Goal: Navigation & Orientation: Find specific page/section

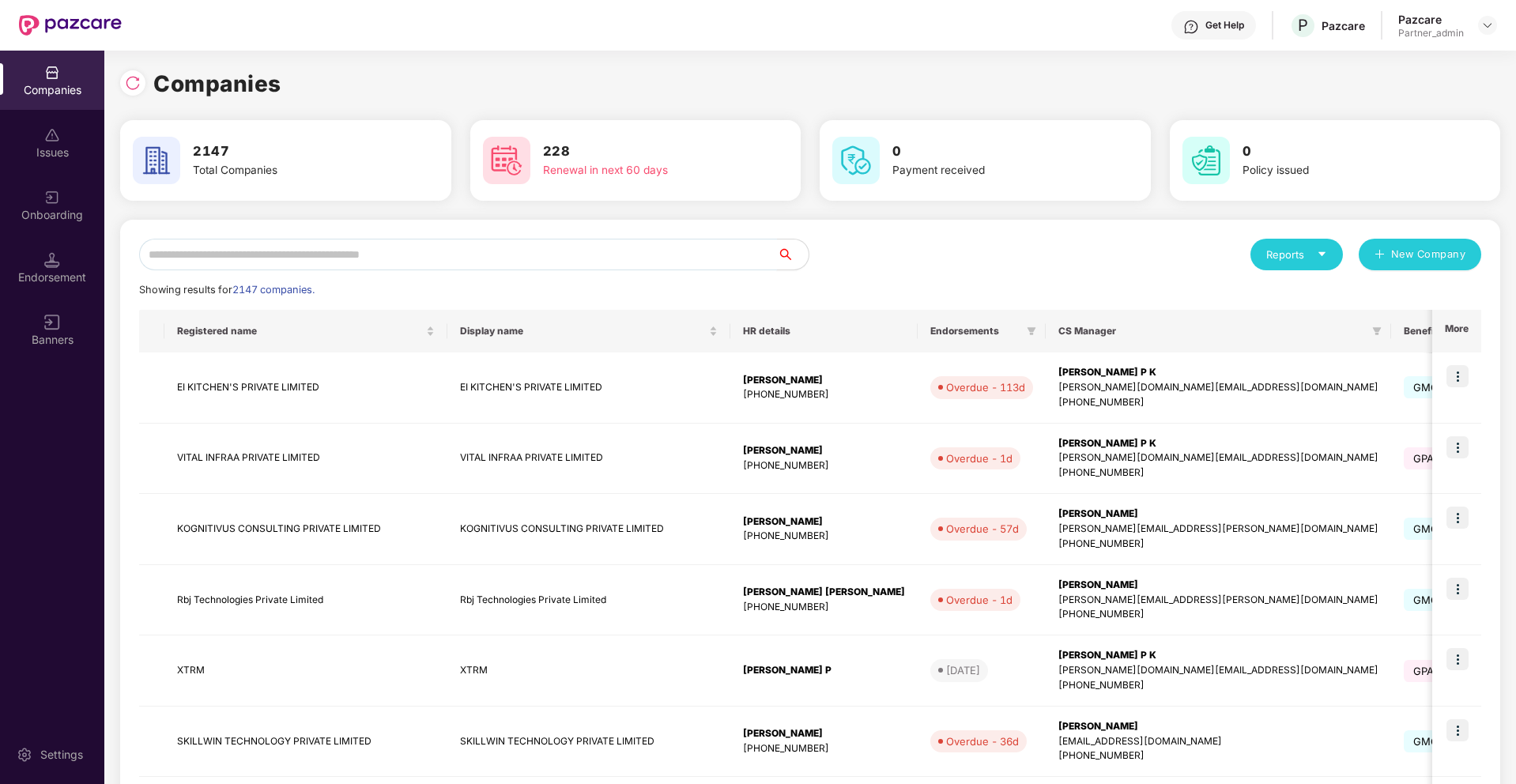
click at [409, 257] on input "text" at bounding box center [458, 254] width 638 height 32
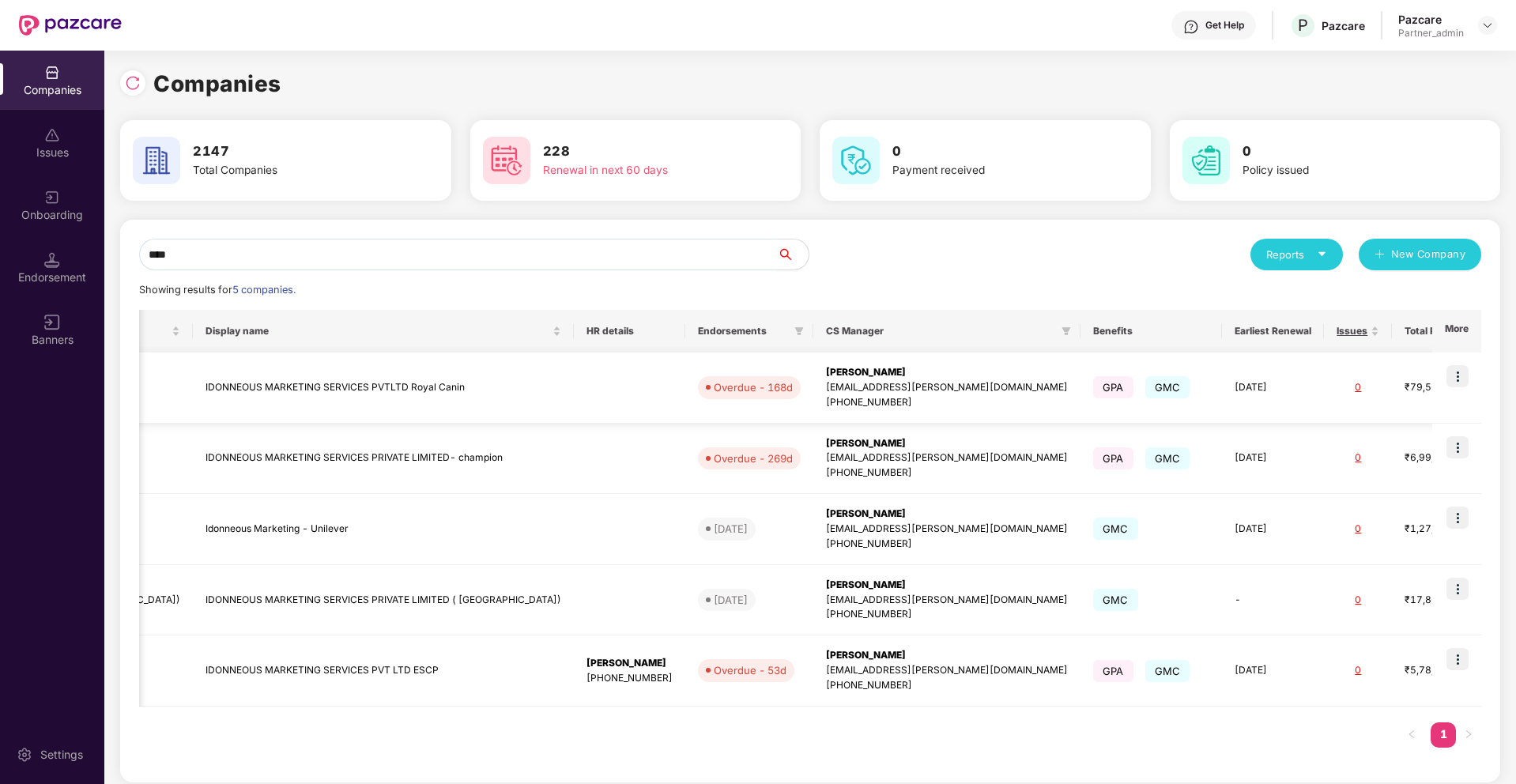
scroll to position [0, 2]
type input "****"
click at [1463, 451] on img at bounding box center [1457, 447] width 22 height 22
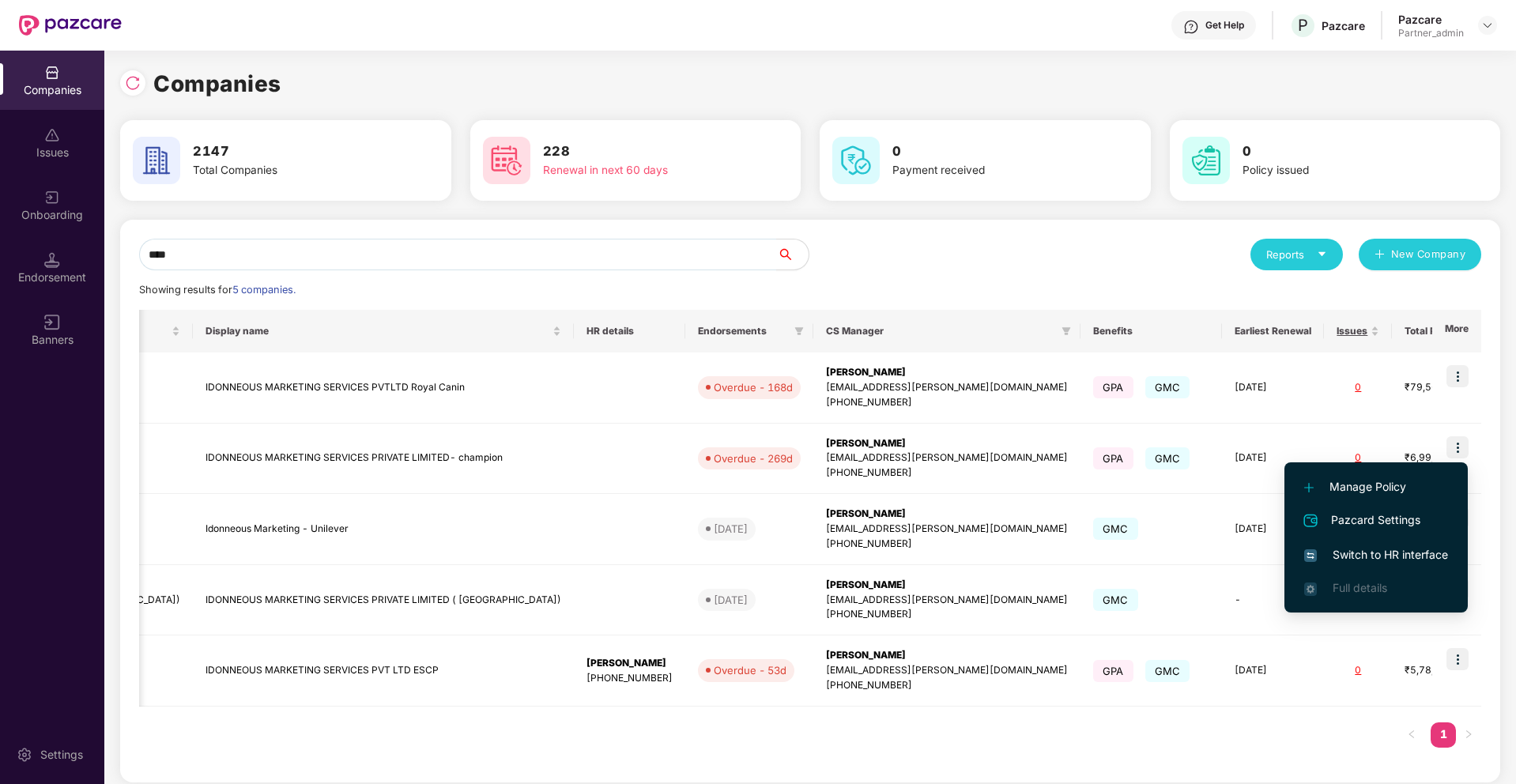
click at [1380, 555] on span "Switch to HR interface" at bounding box center [1375, 554] width 144 height 17
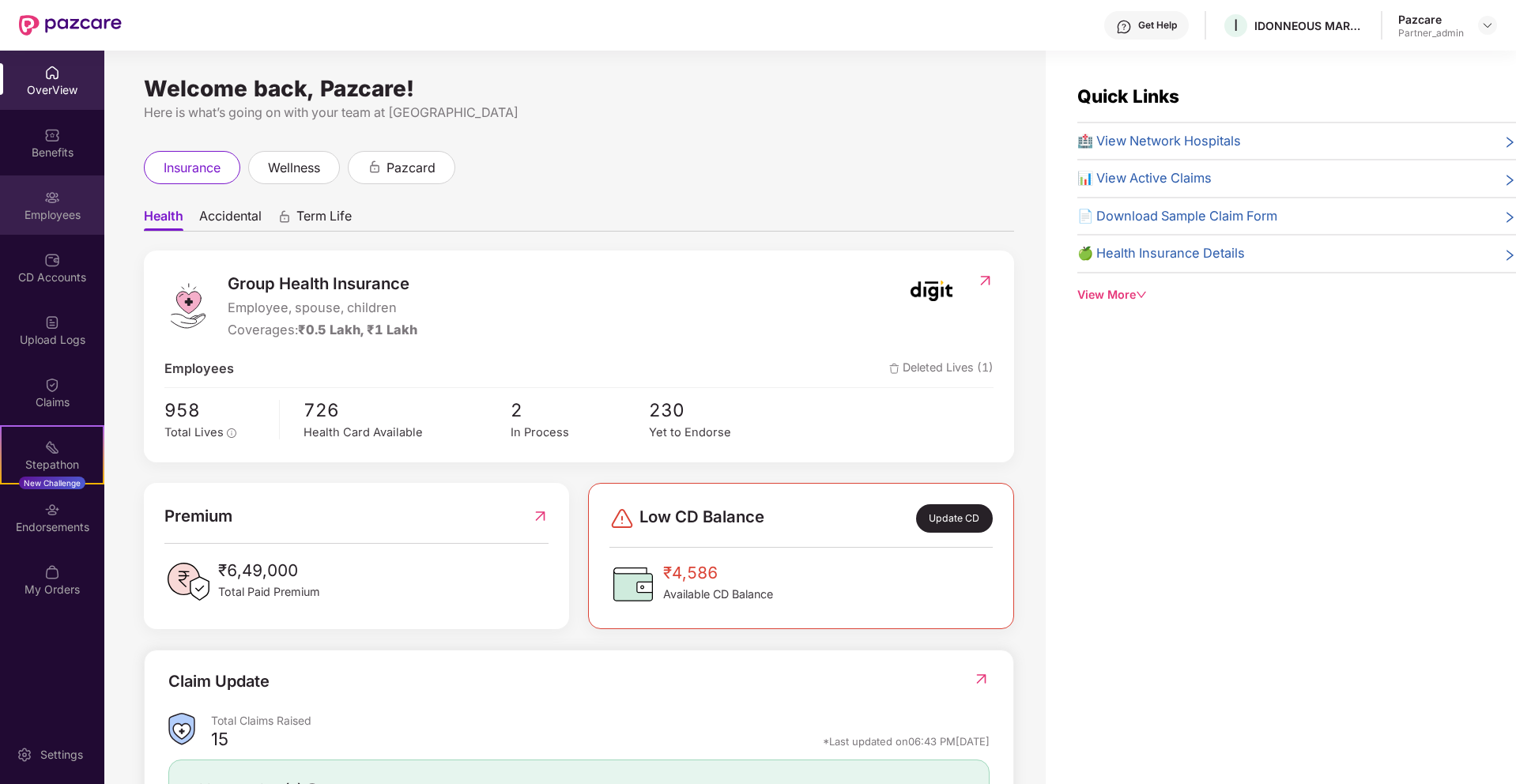
click at [61, 215] on div "Employees" at bounding box center [52, 215] width 105 height 16
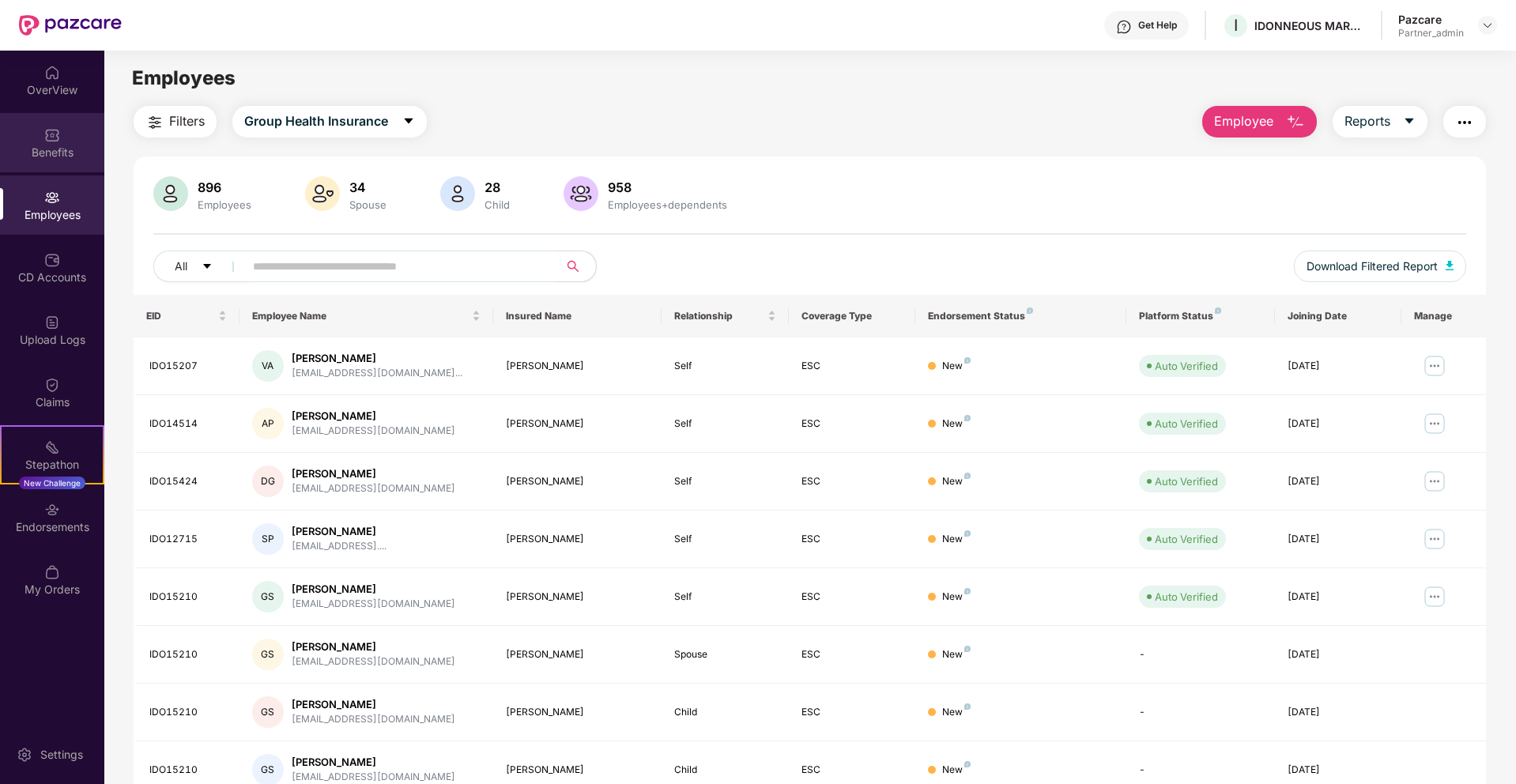
click at [51, 143] on div "Benefits" at bounding box center [52, 141] width 105 height 59
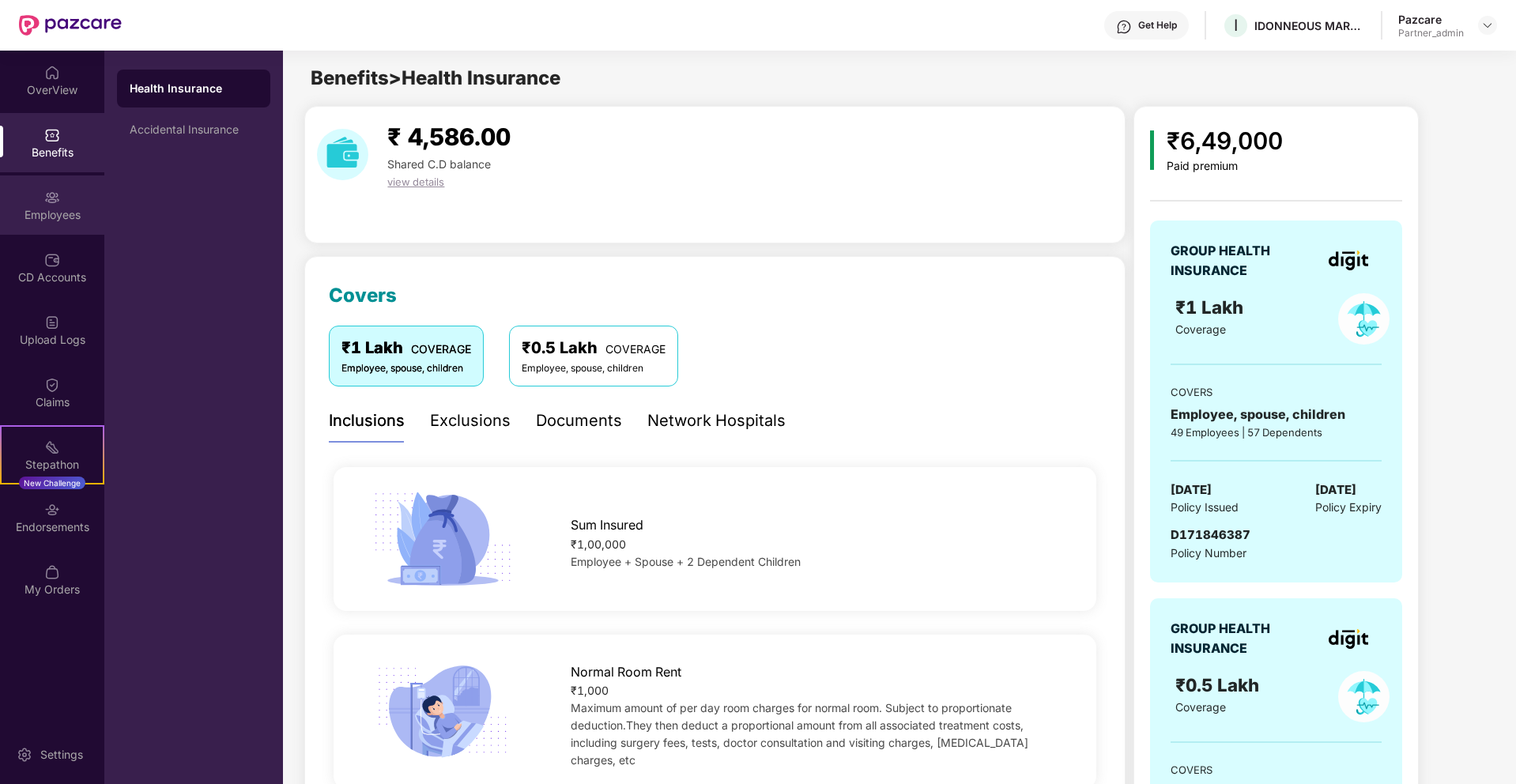
click at [80, 200] on div "Employees" at bounding box center [52, 204] width 105 height 59
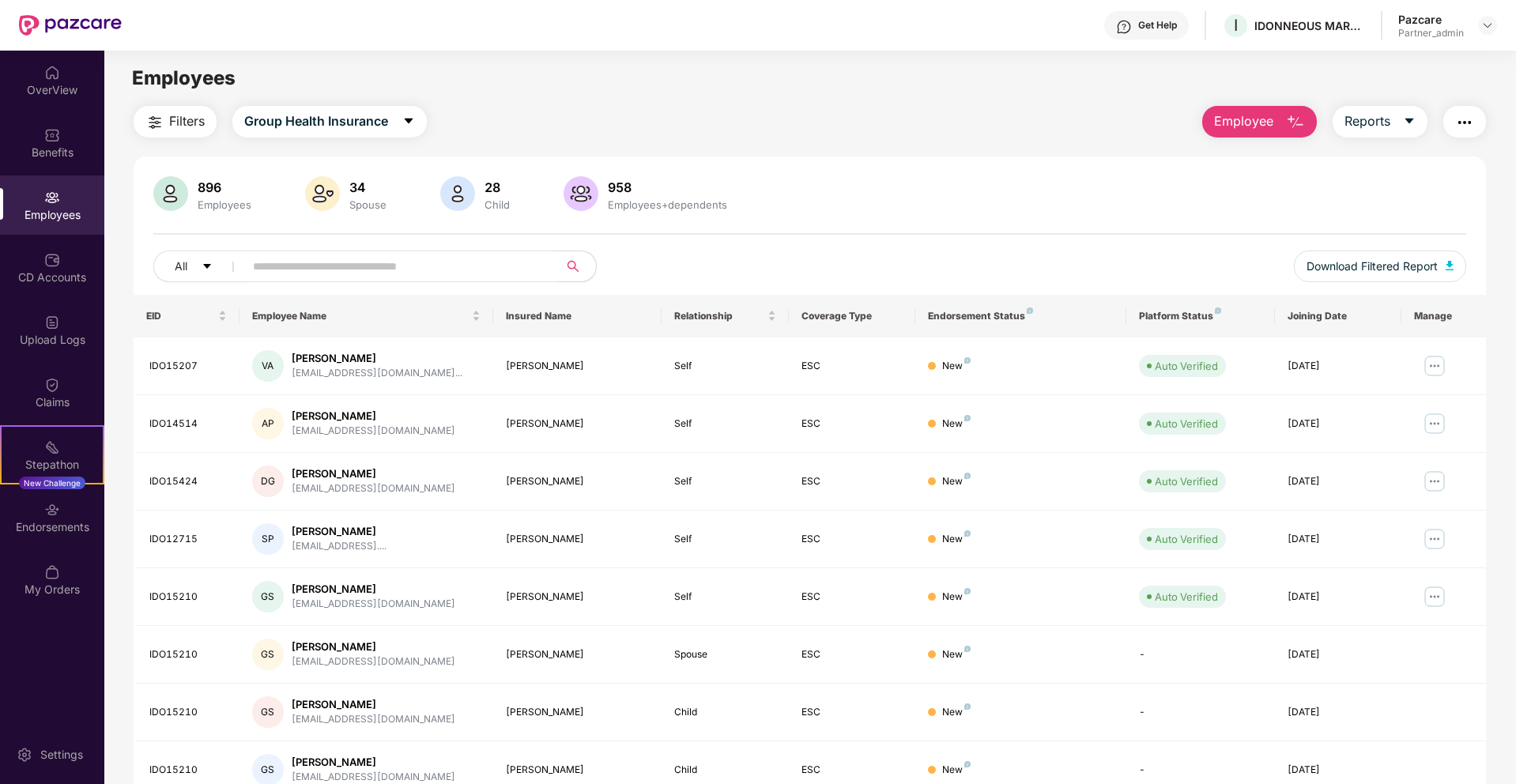
click at [430, 265] on input "text" at bounding box center [395, 266] width 284 height 24
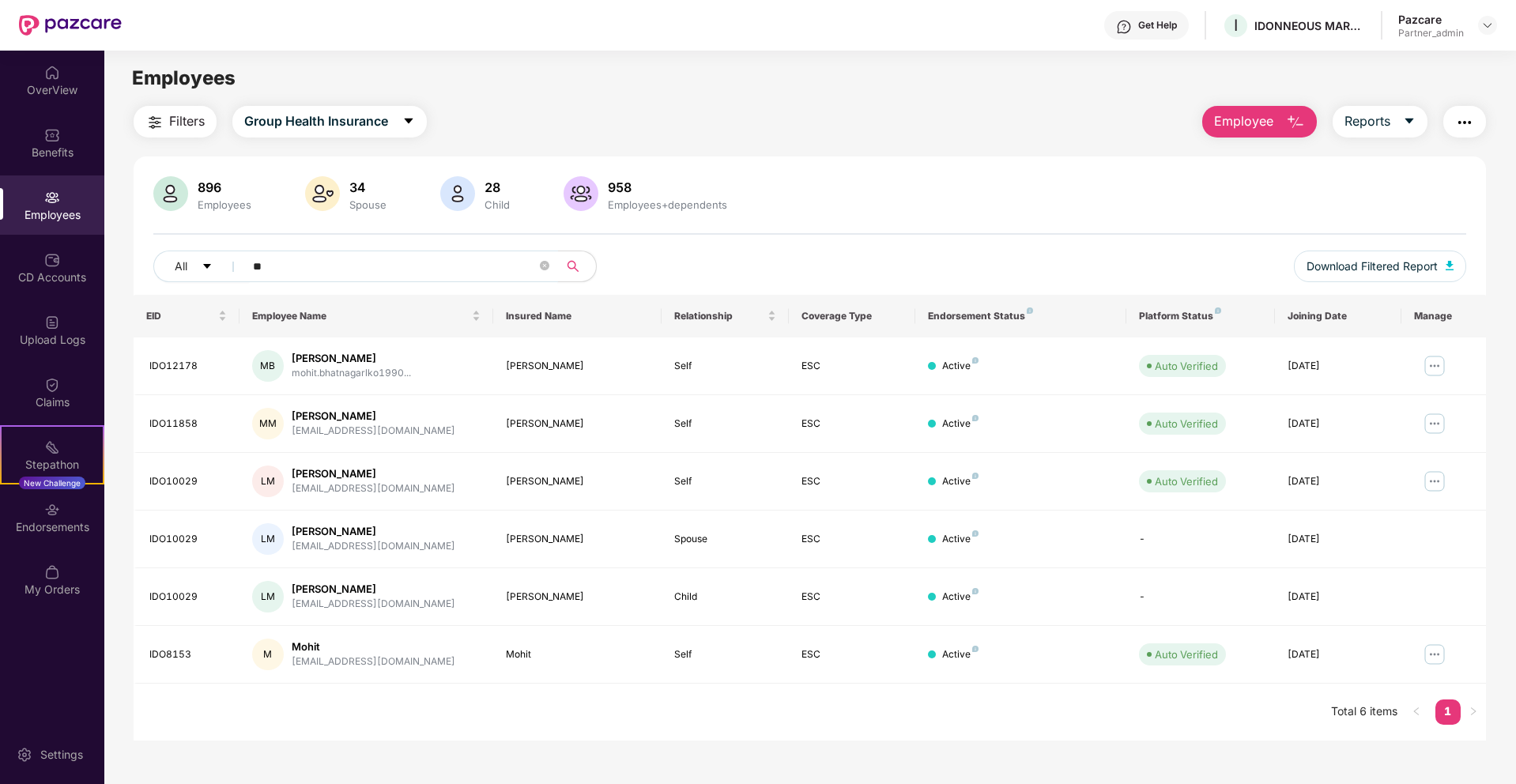
type input "*"
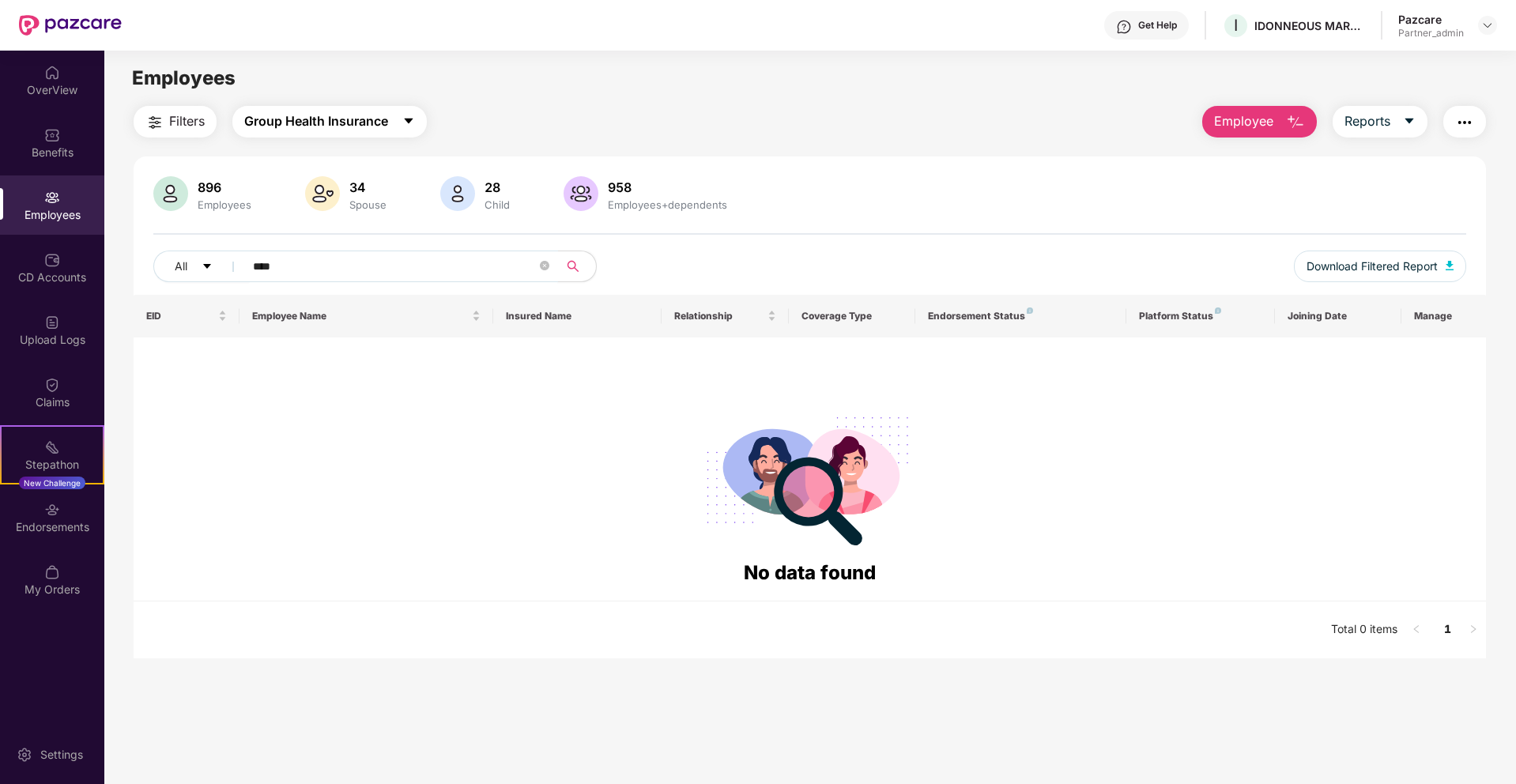
type input "****"
click at [359, 133] on button "Group Health Insurance" at bounding box center [329, 122] width 194 height 32
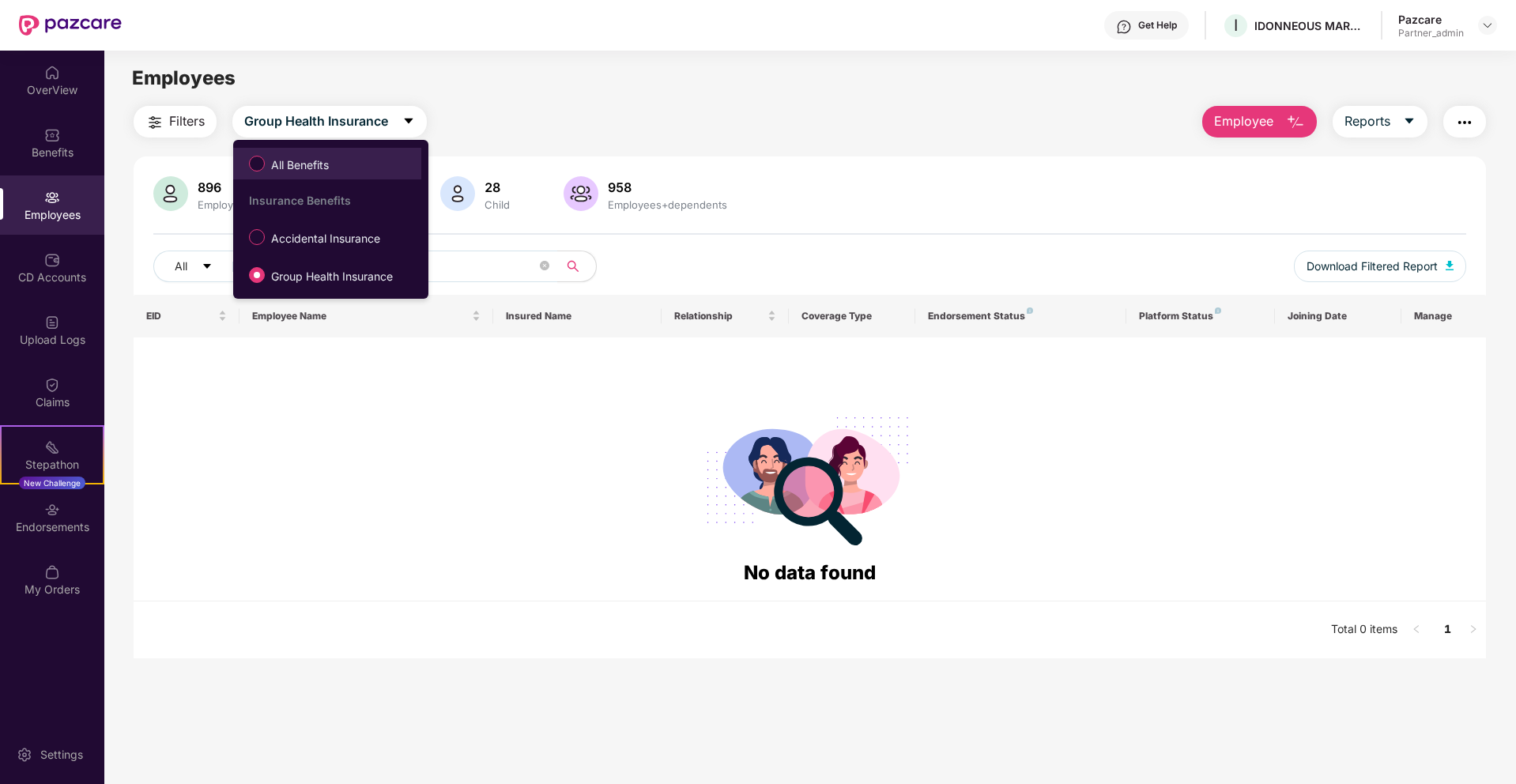
click at [280, 173] on label "All Benefits" at bounding box center [292, 163] width 102 height 27
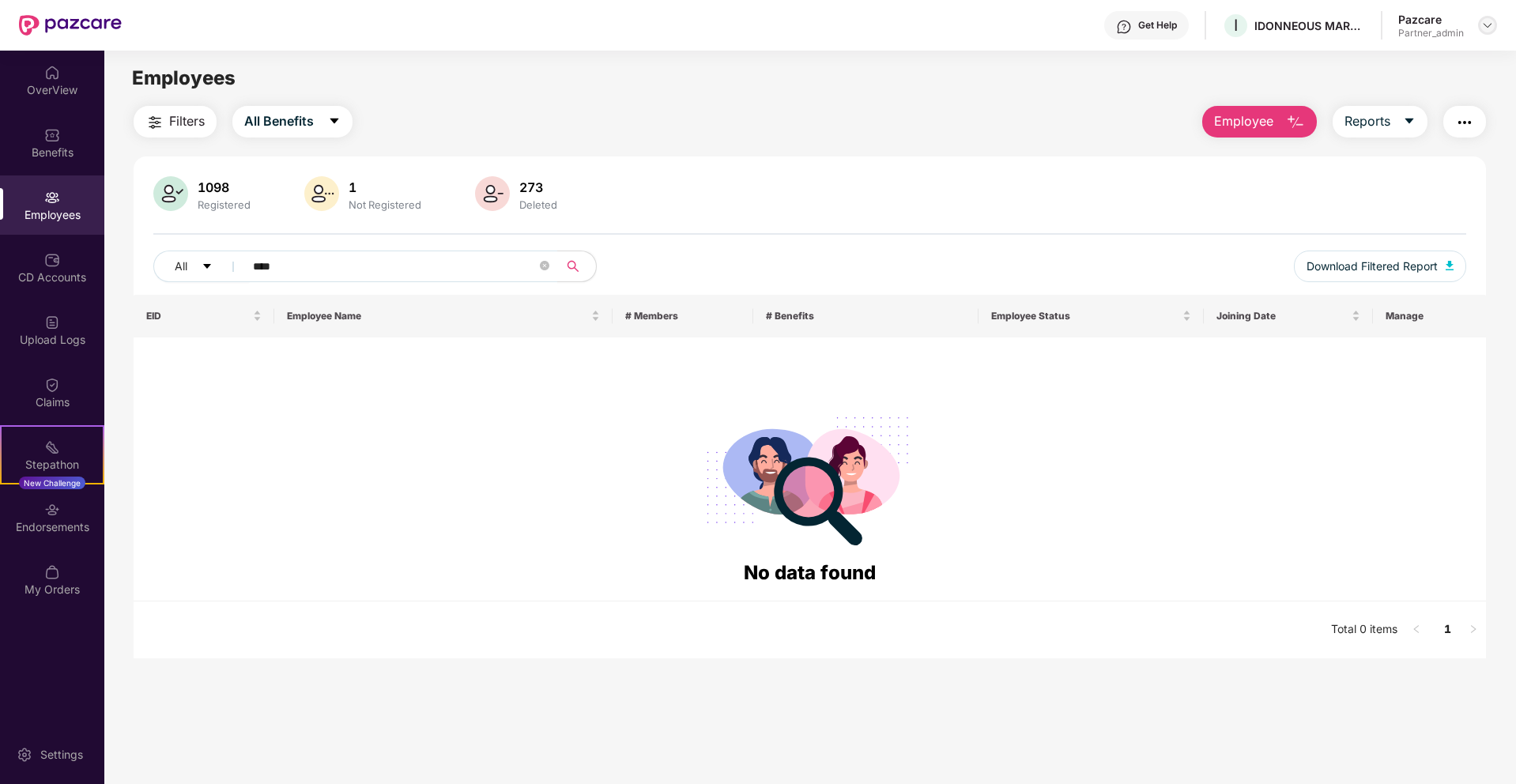
click at [1487, 25] on img at bounding box center [1487, 25] width 13 height 13
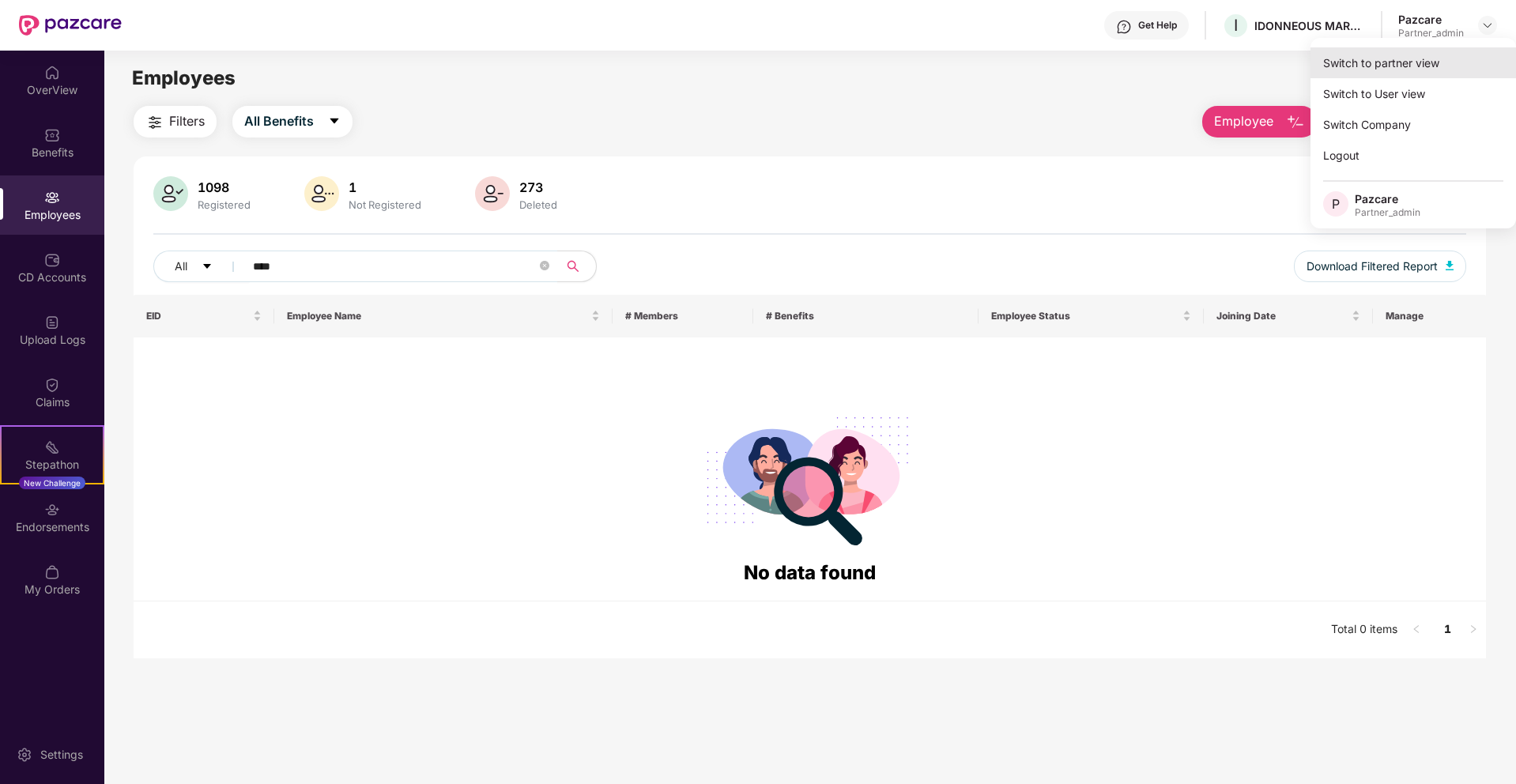
click at [1401, 72] on div "Switch to partner view" at bounding box center [1413, 63] width 205 height 31
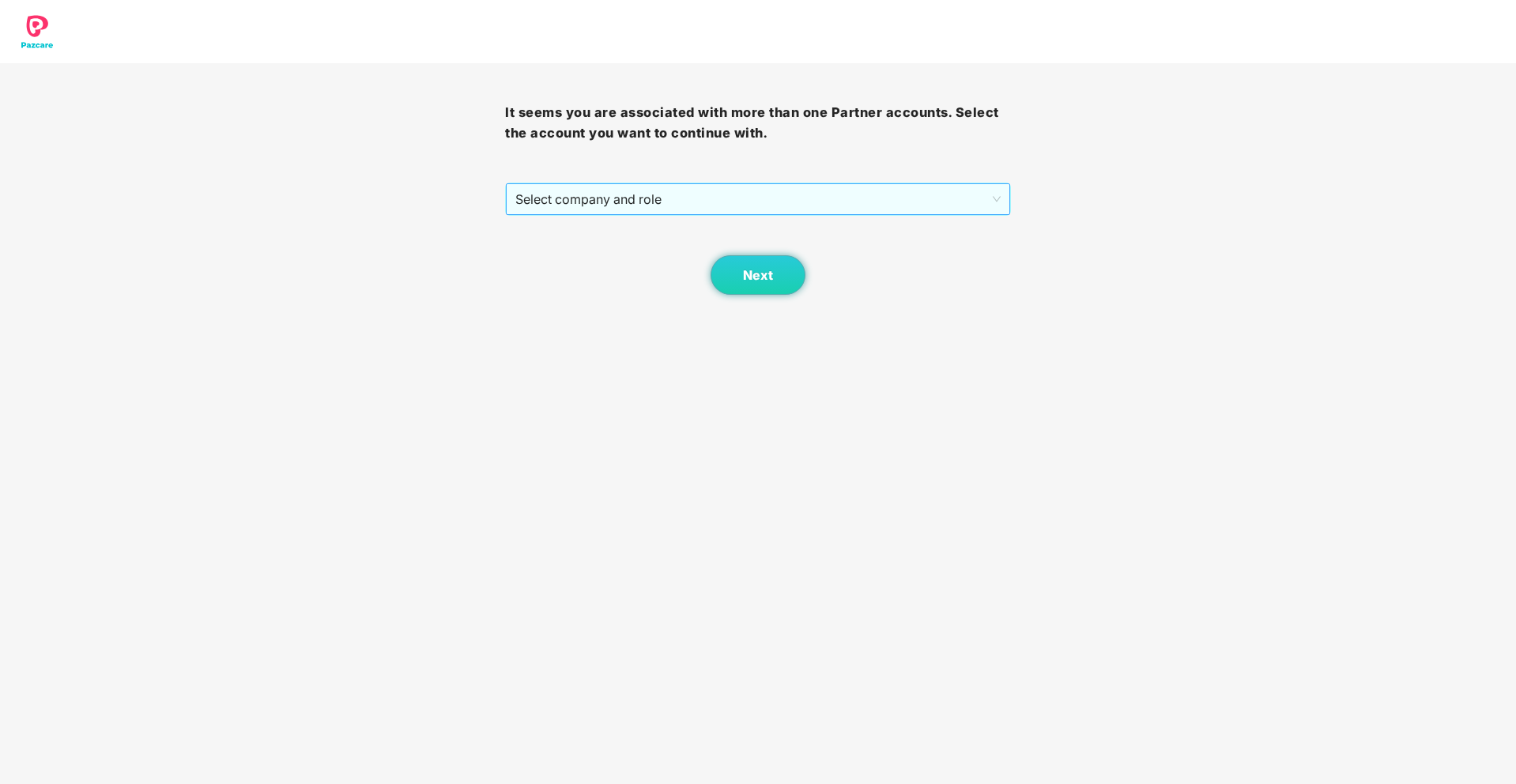
click at [983, 207] on span "Select company and role" at bounding box center [758, 199] width 484 height 30
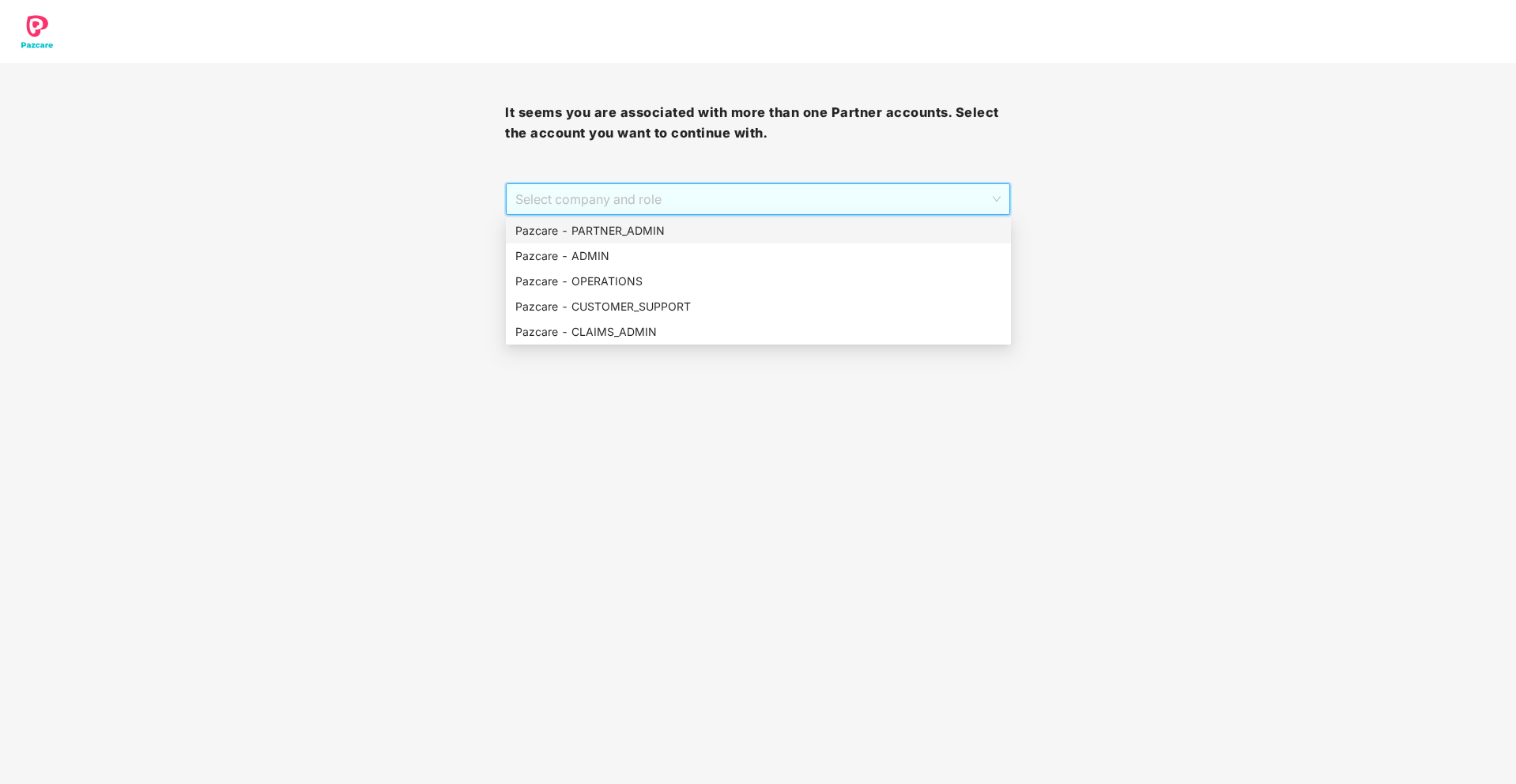
click at [770, 228] on div "Pazcare - PARTNER_ADMIN" at bounding box center [758, 230] width 486 height 17
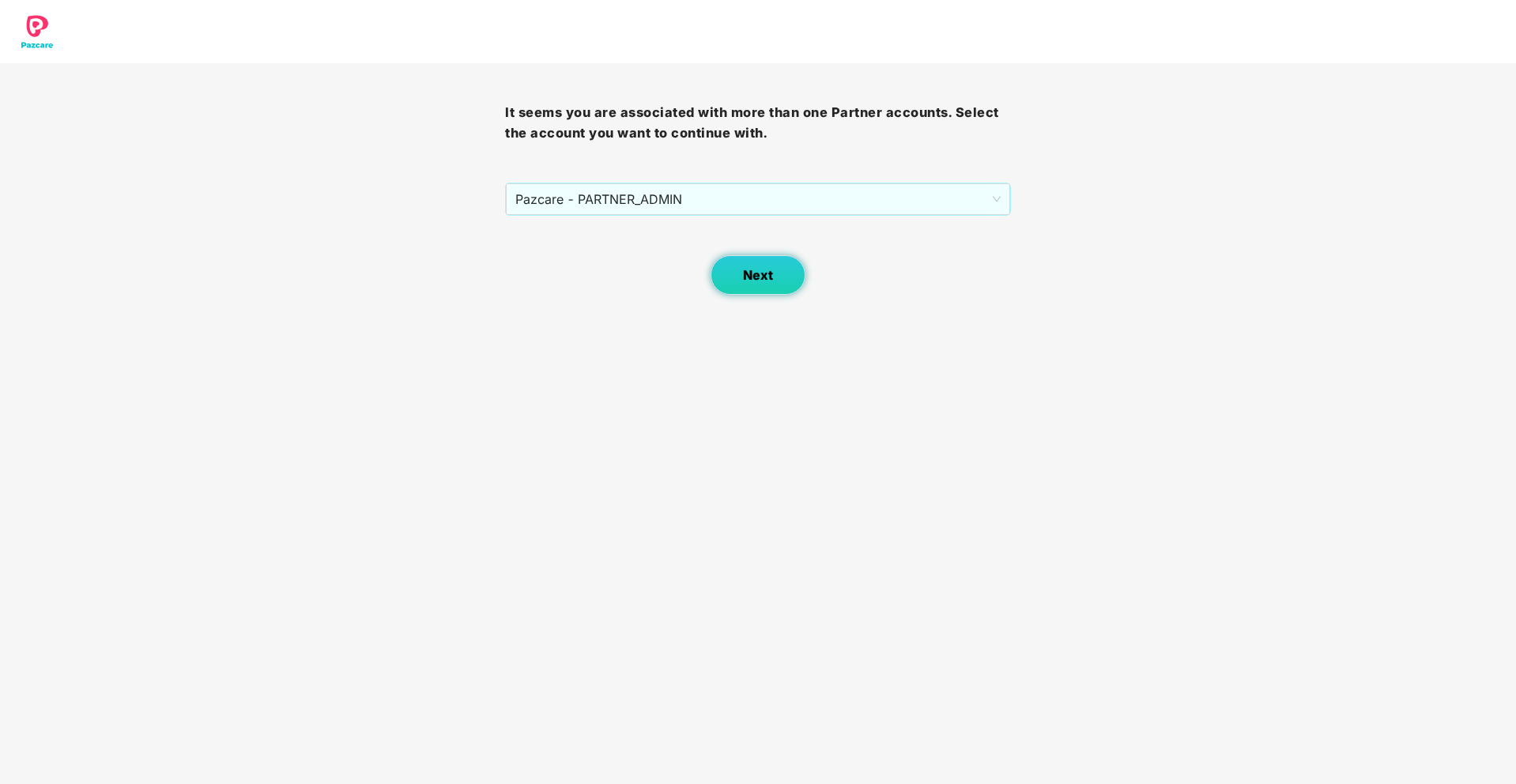
click at [756, 294] on button "Next" at bounding box center [758, 275] width 95 height 40
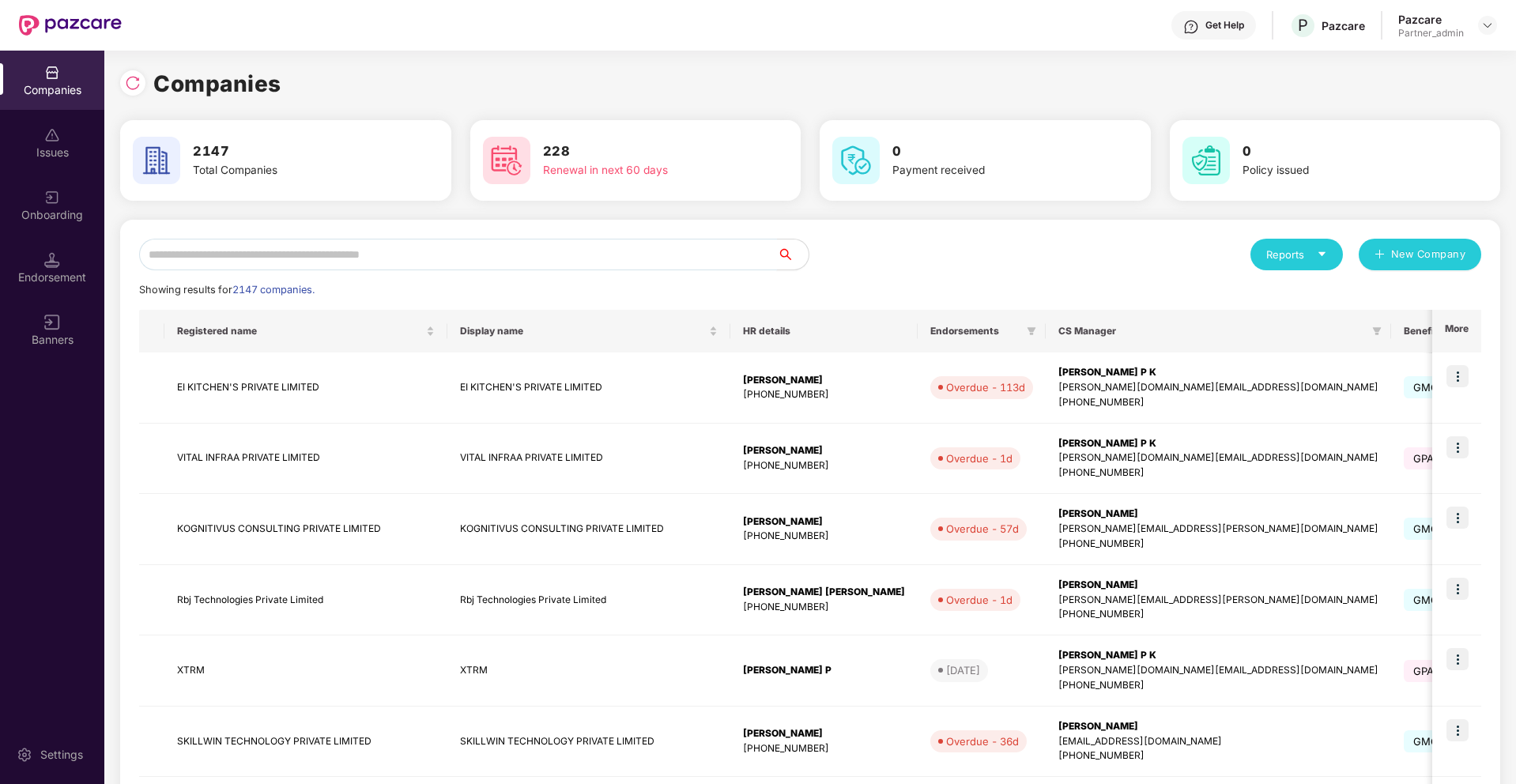
click at [600, 258] on input "text" at bounding box center [458, 254] width 638 height 32
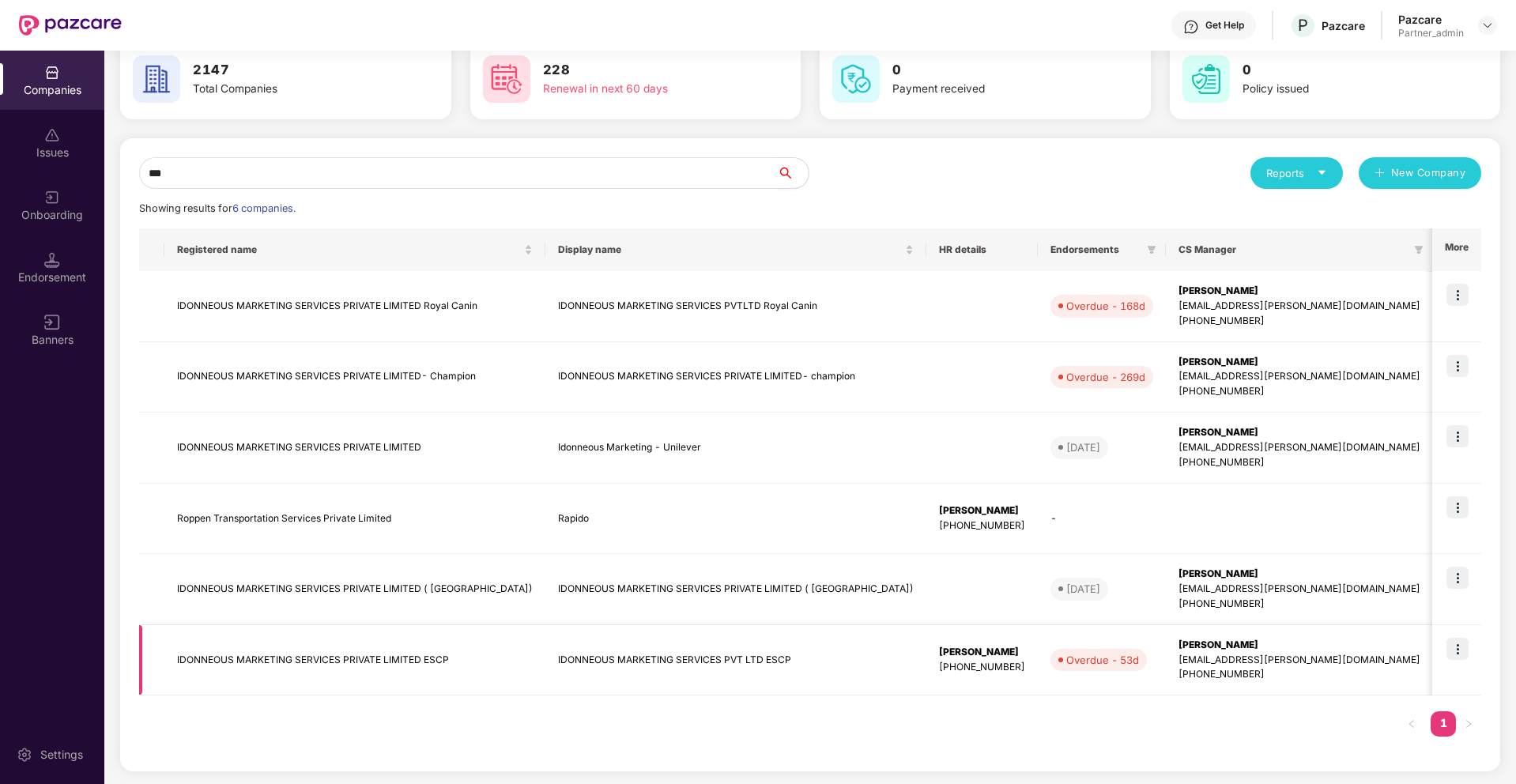
type input "***"
click at [1462, 643] on img at bounding box center [1457, 649] width 22 height 22
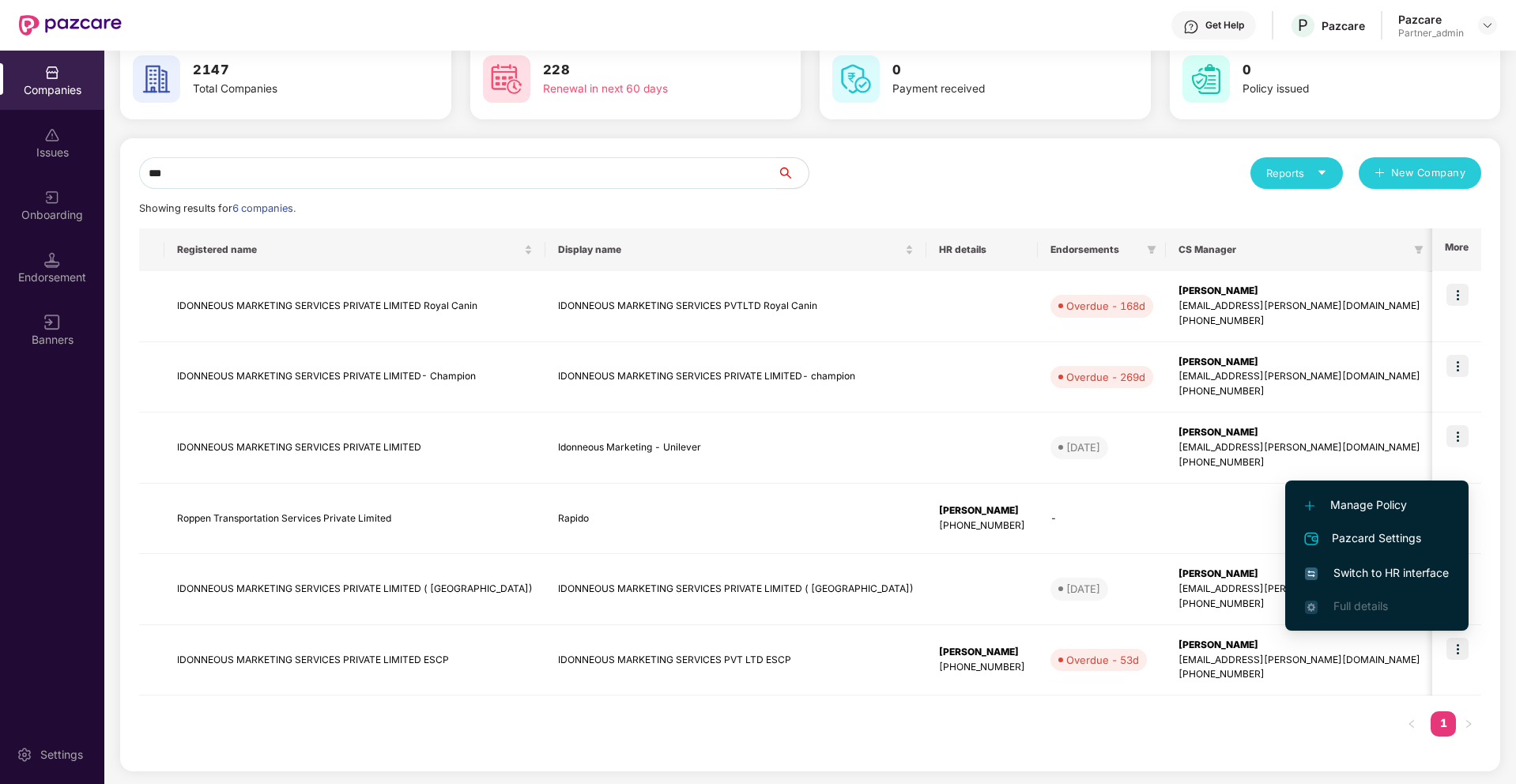
click at [1404, 575] on span "Switch to HR interface" at bounding box center [1376, 572] width 144 height 17
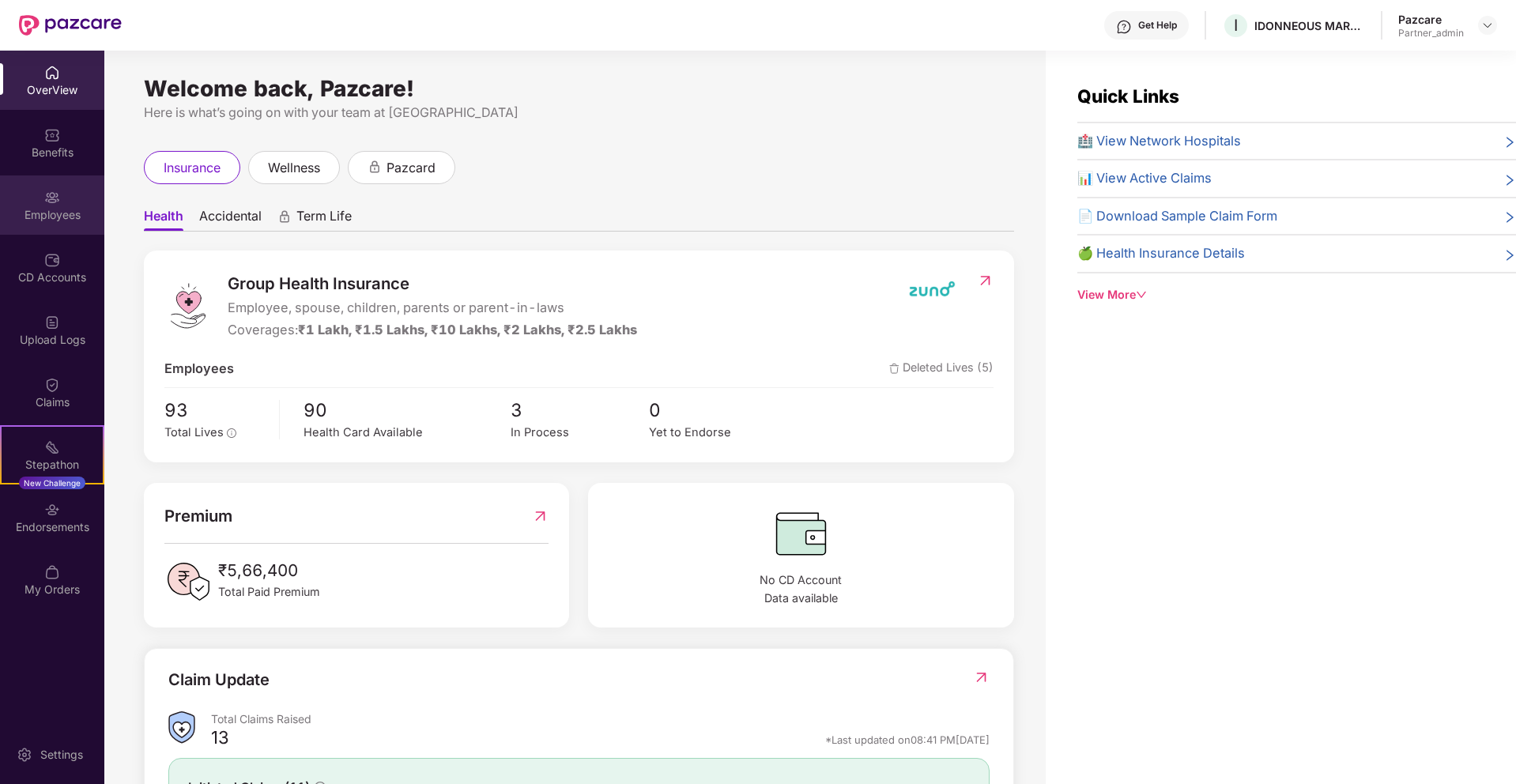
click at [58, 227] on div "Employees" at bounding box center [52, 204] width 105 height 59
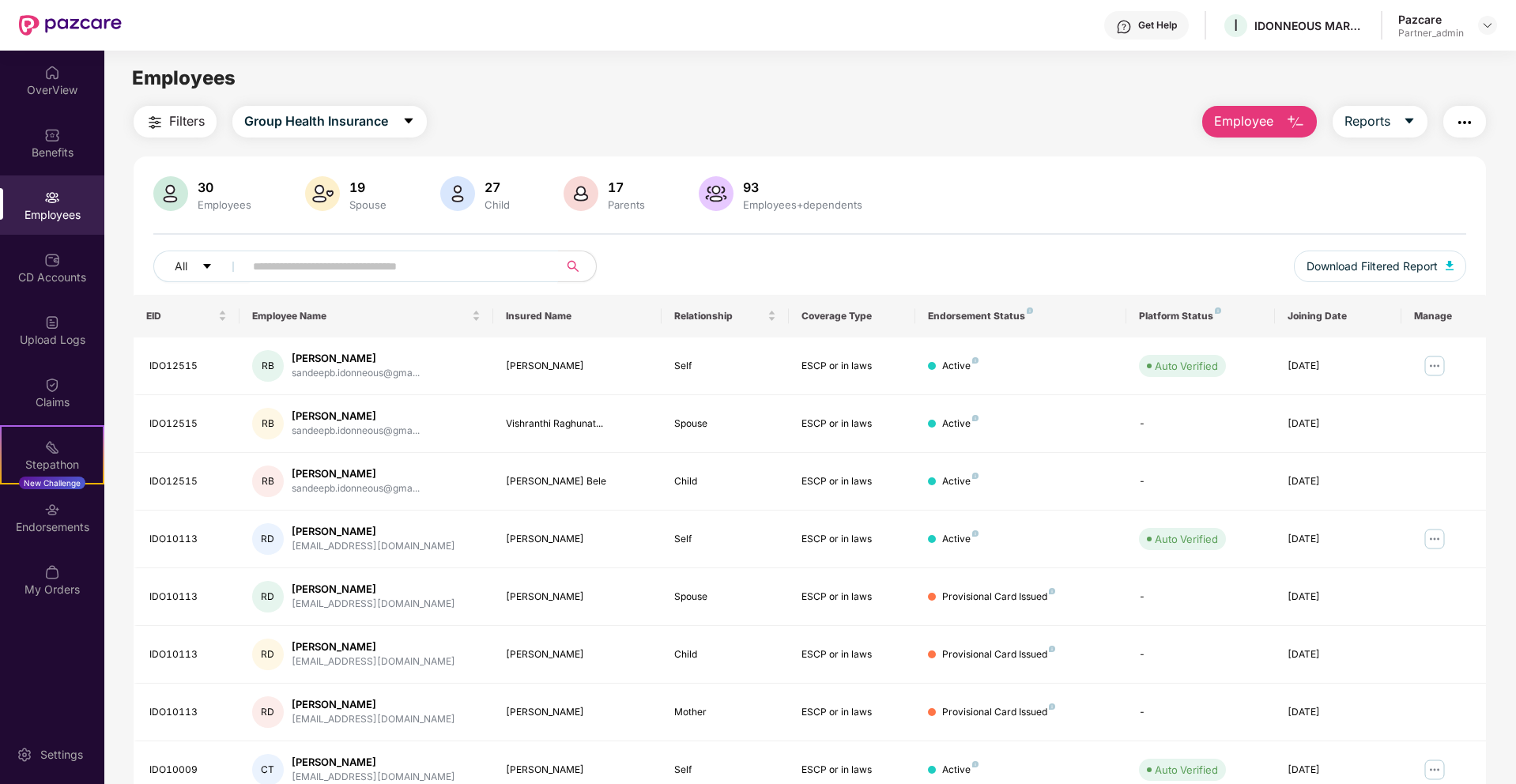
click at [317, 277] on input "text" at bounding box center [395, 266] width 284 height 24
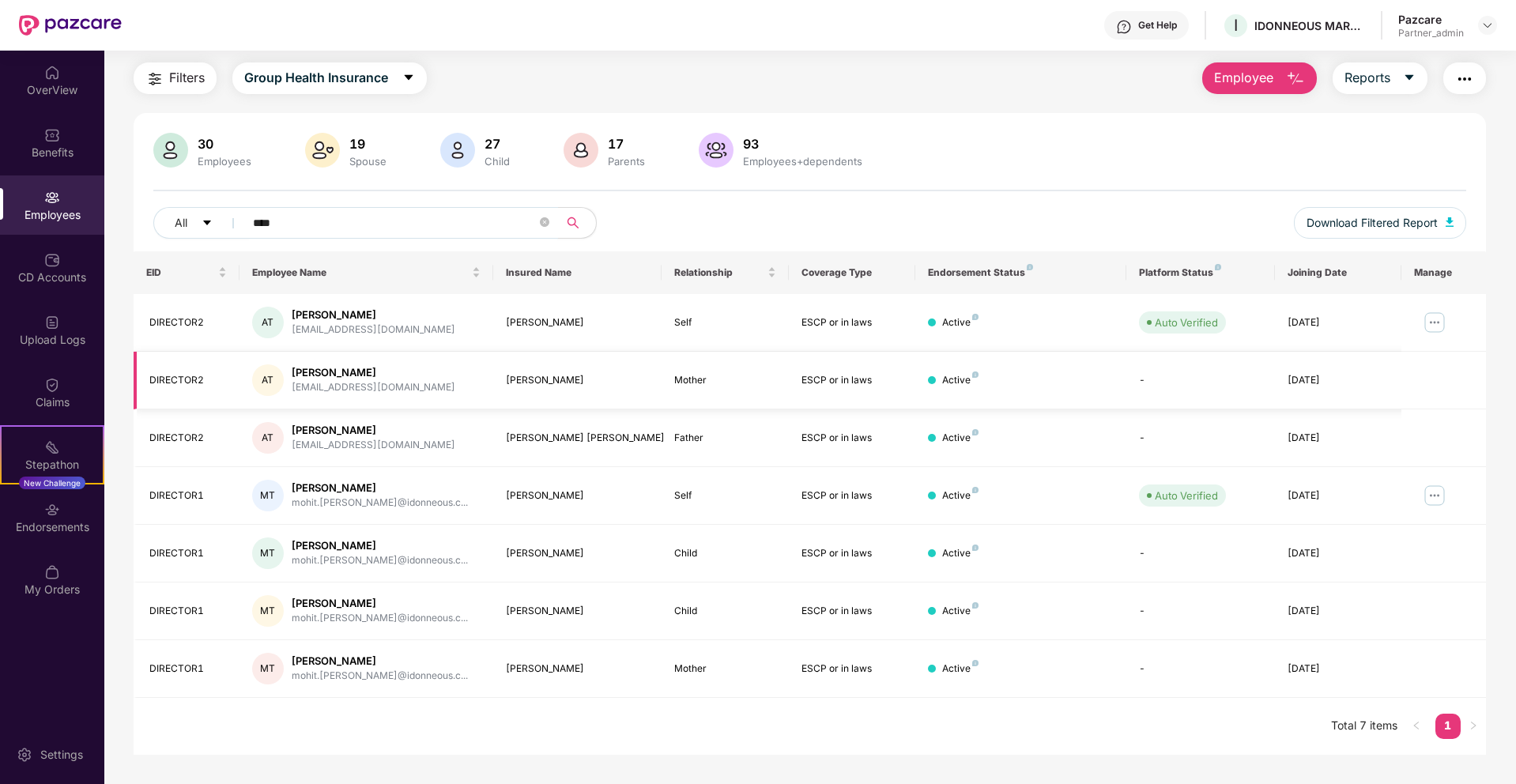
scroll to position [51, 0]
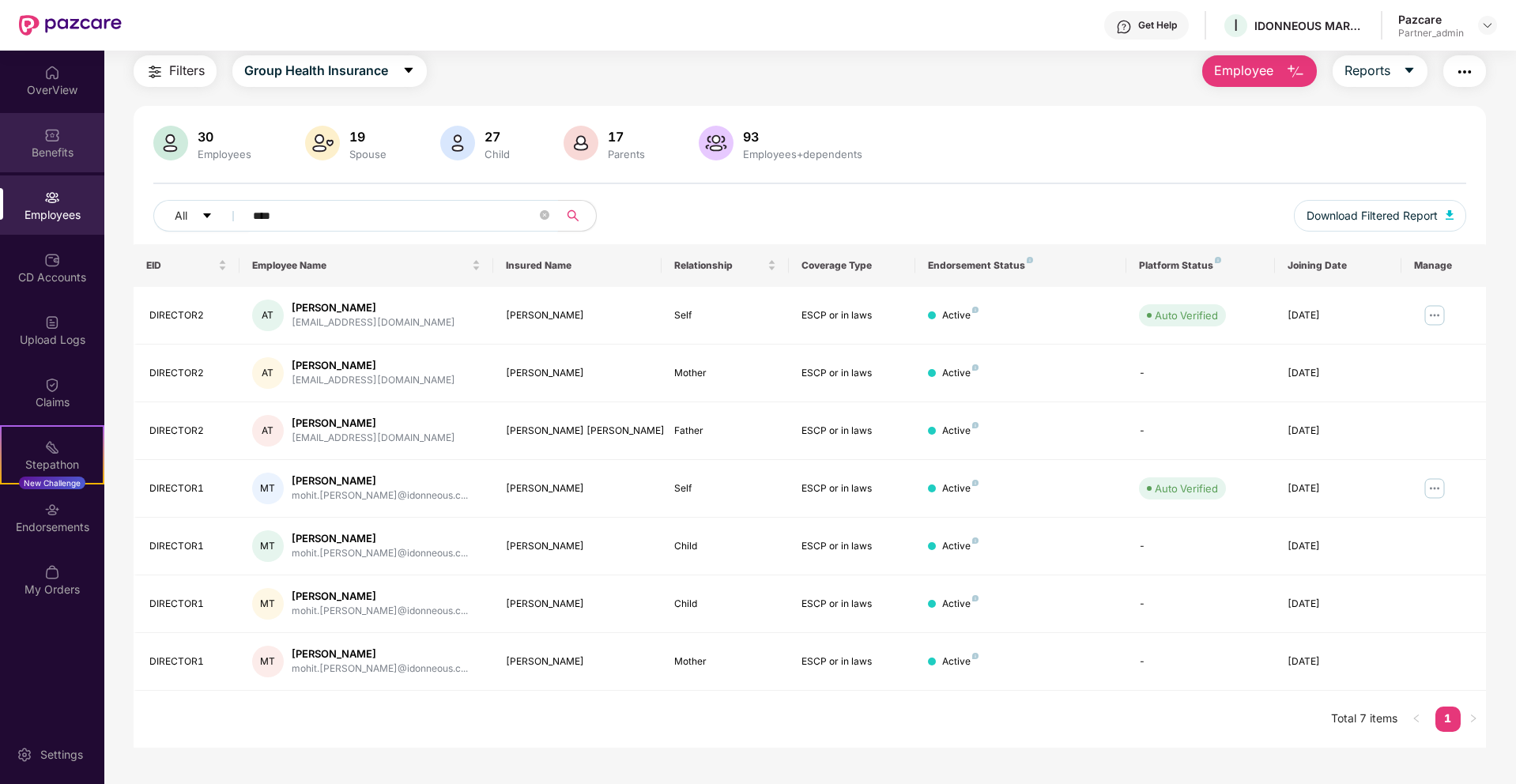
type input "****"
click at [58, 139] on img at bounding box center [52, 135] width 16 height 16
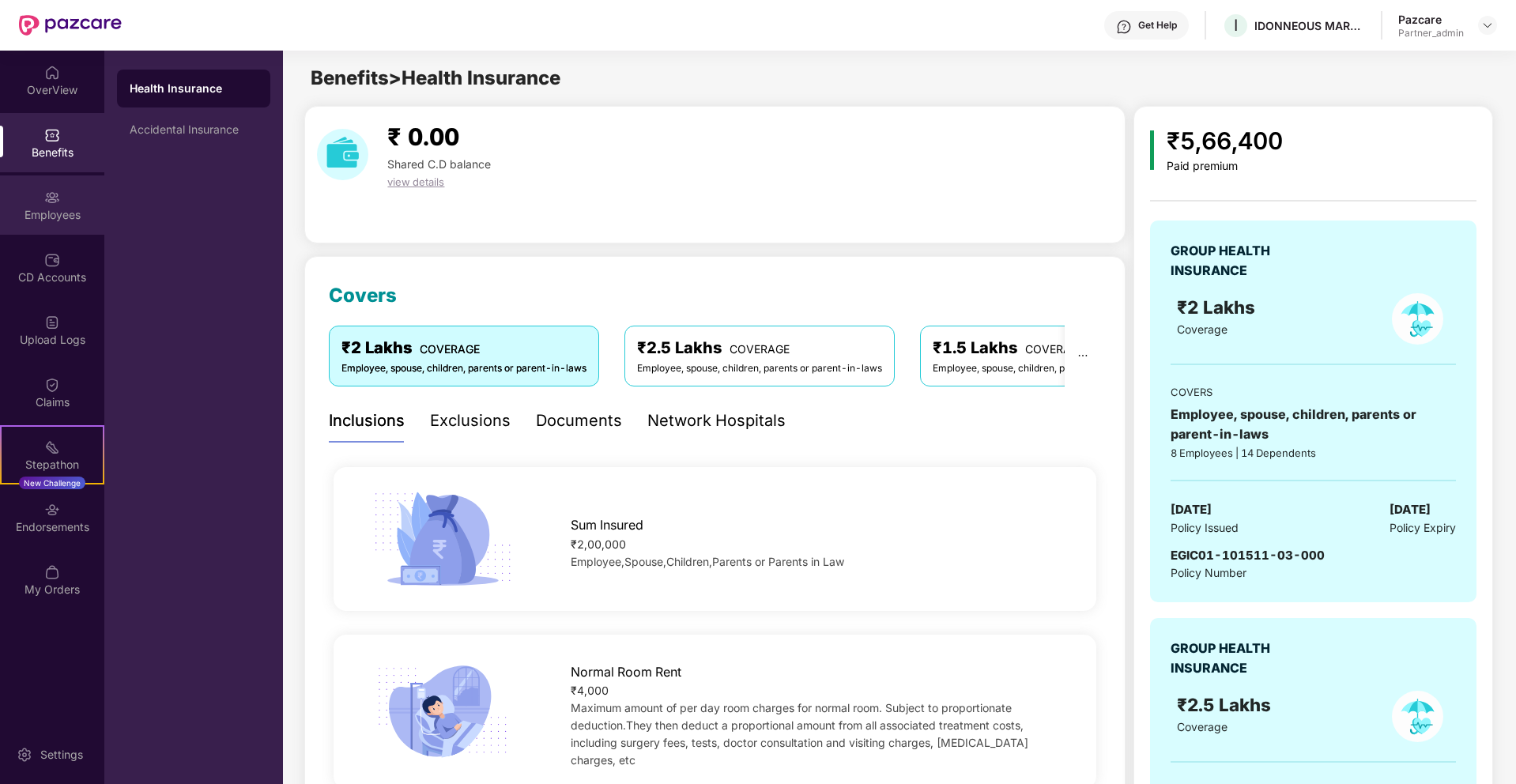
click at [41, 212] on div "Employees" at bounding box center [52, 215] width 105 height 16
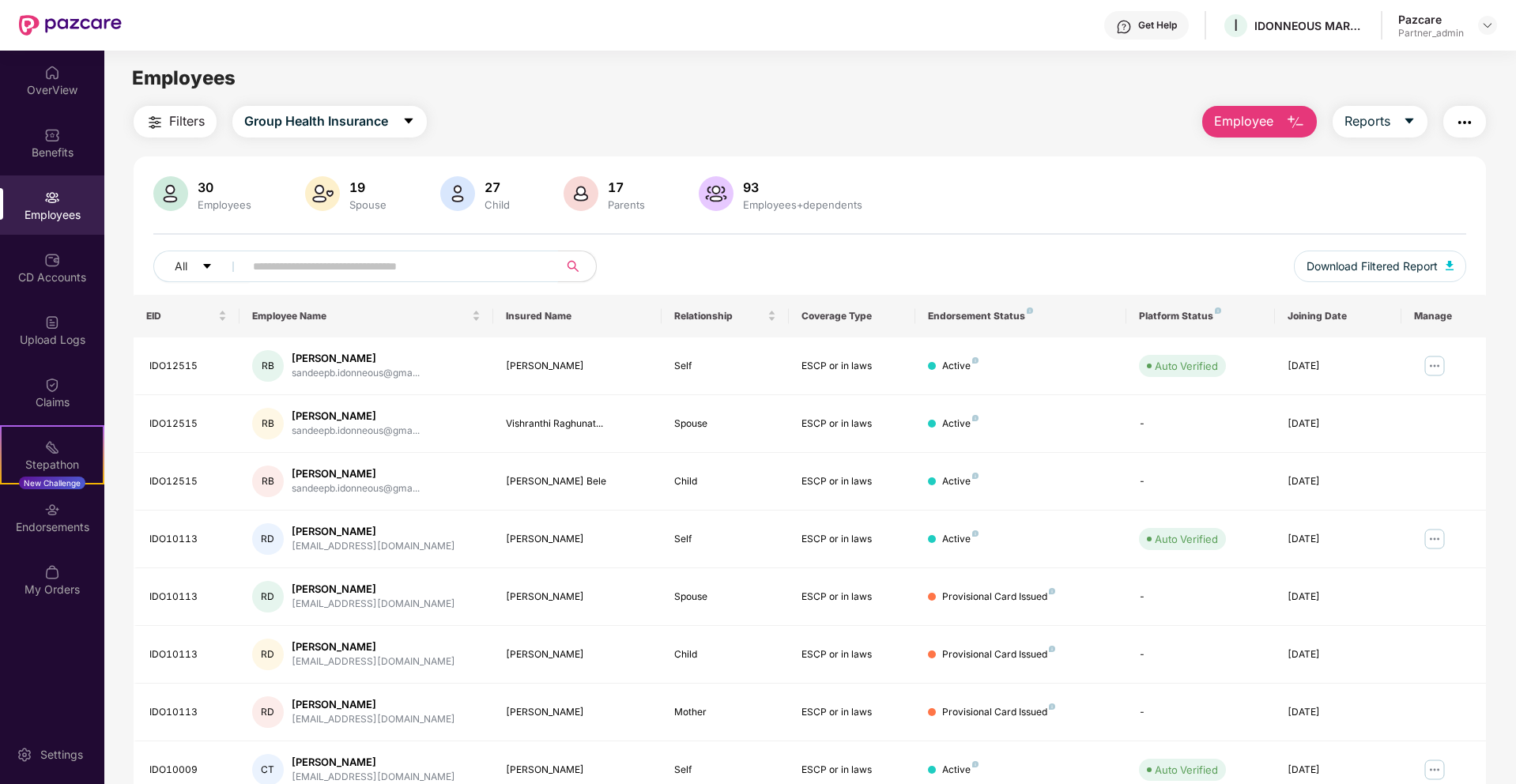
click at [294, 271] on input "text" at bounding box center [395, 266] width 284 height 24
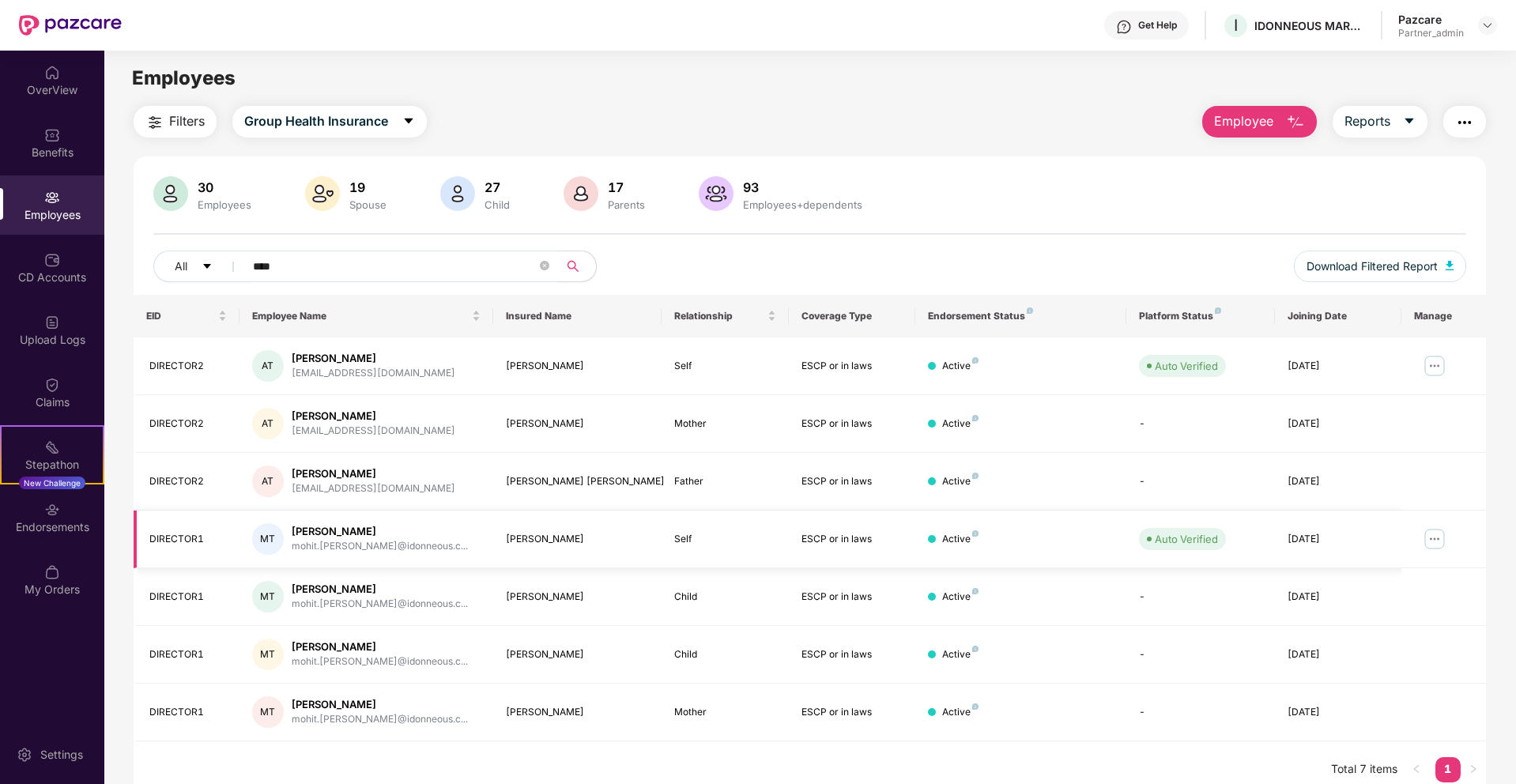
type input "****"
click at [1434, 534] on img at bounding box center [1434, 538] width 25 height 25
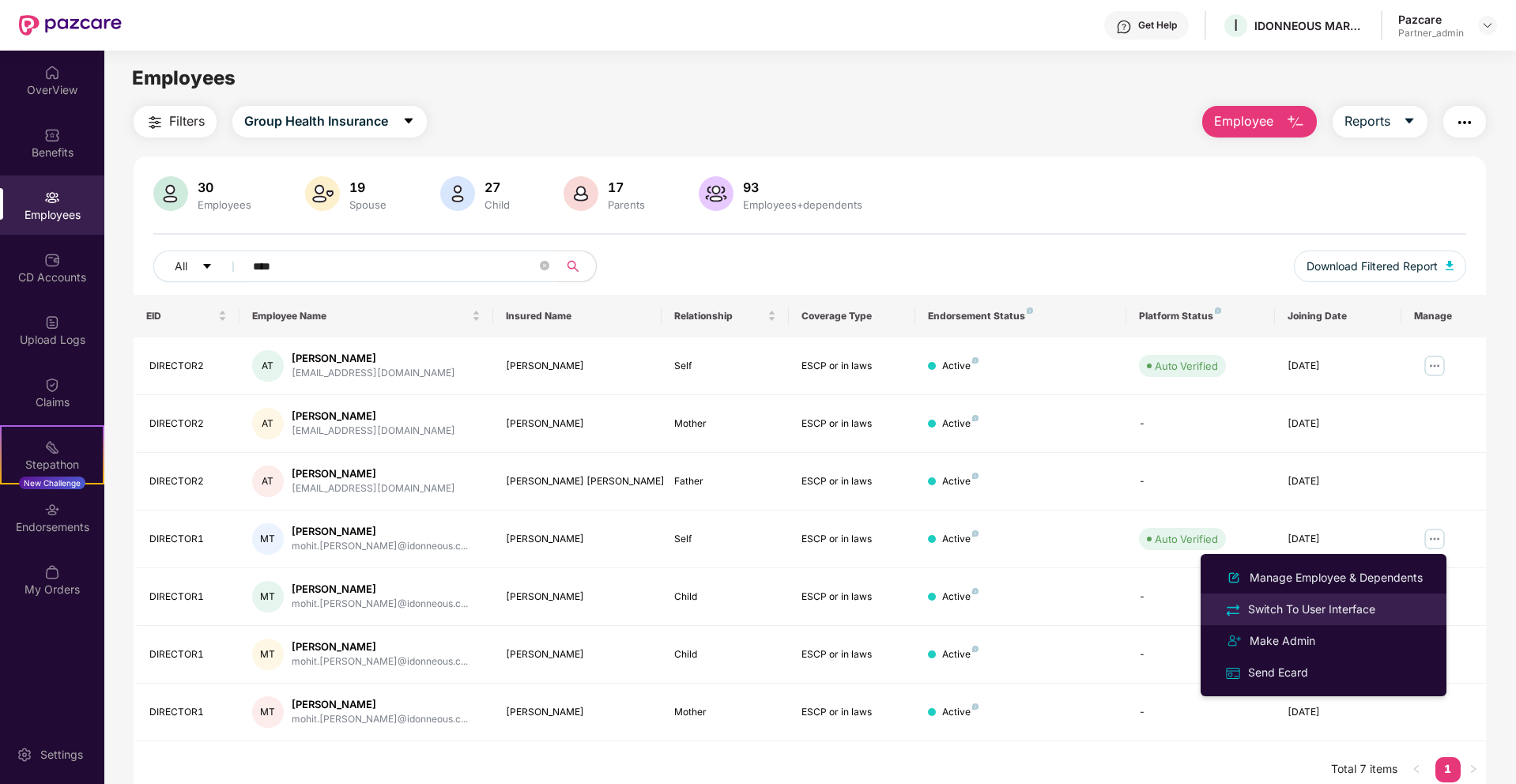
click at [1351, 610] on div "Switch To User Interface" at bounding box center [1312, 609] width 134 height 17
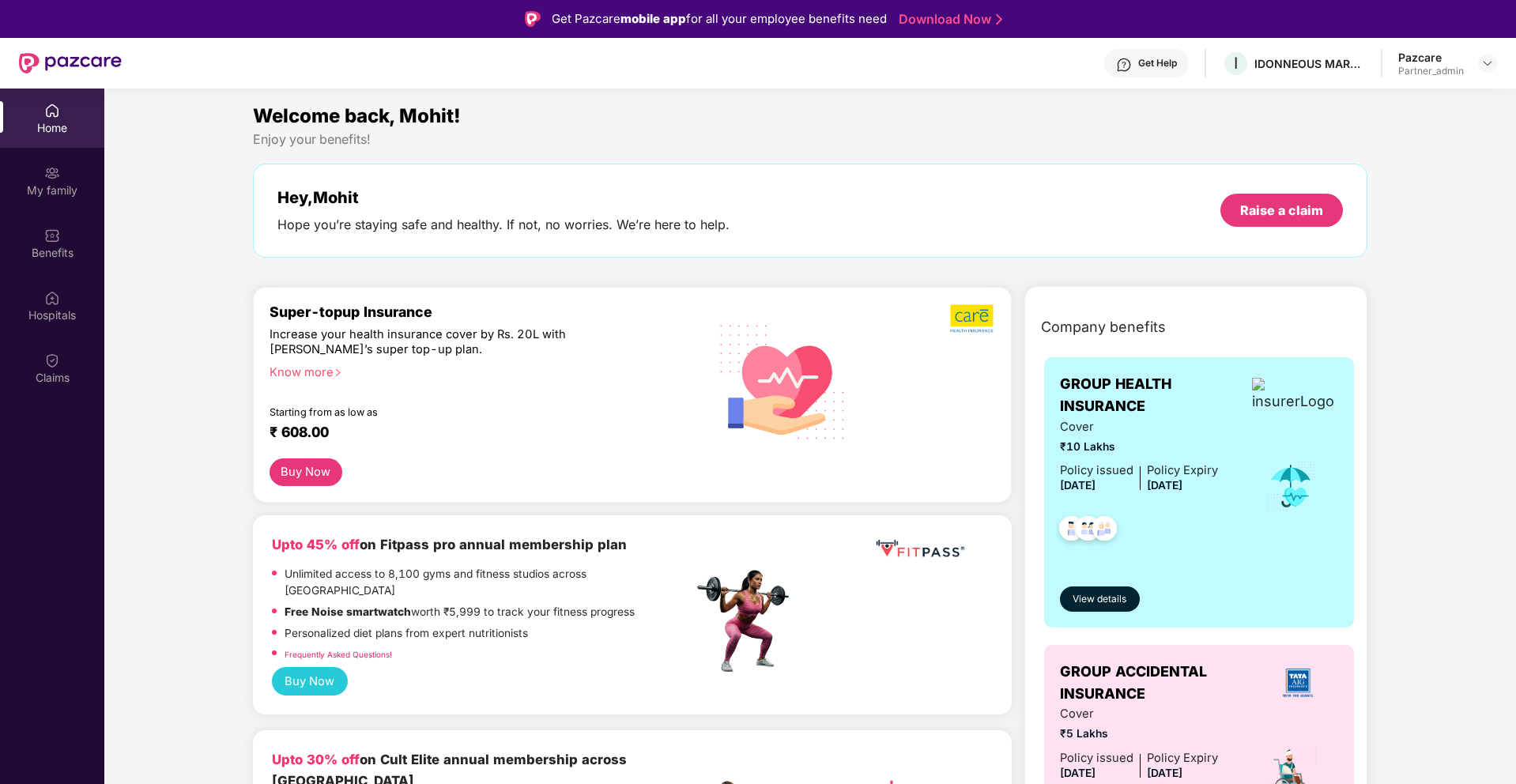
click at [1078, 447] on span "₹10 Lakhs" at bounding box center [1138, 446] width 158 height 17
click at [48, 189] on div "My family" at bounding box center [52, 190] width 105 height 16
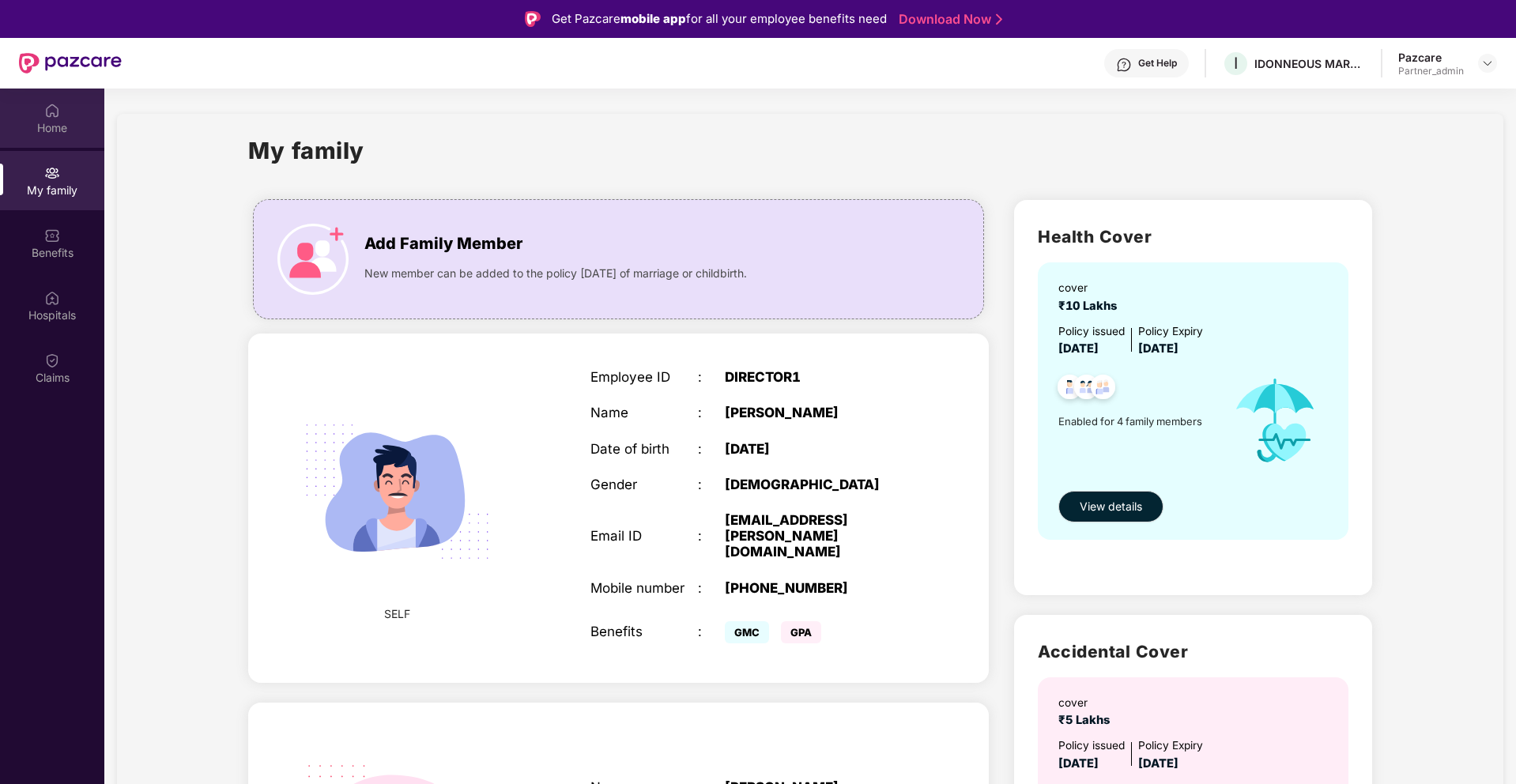
click at [49, 130] on div "Home" at bounding box center [52, 129] width 105 height 16
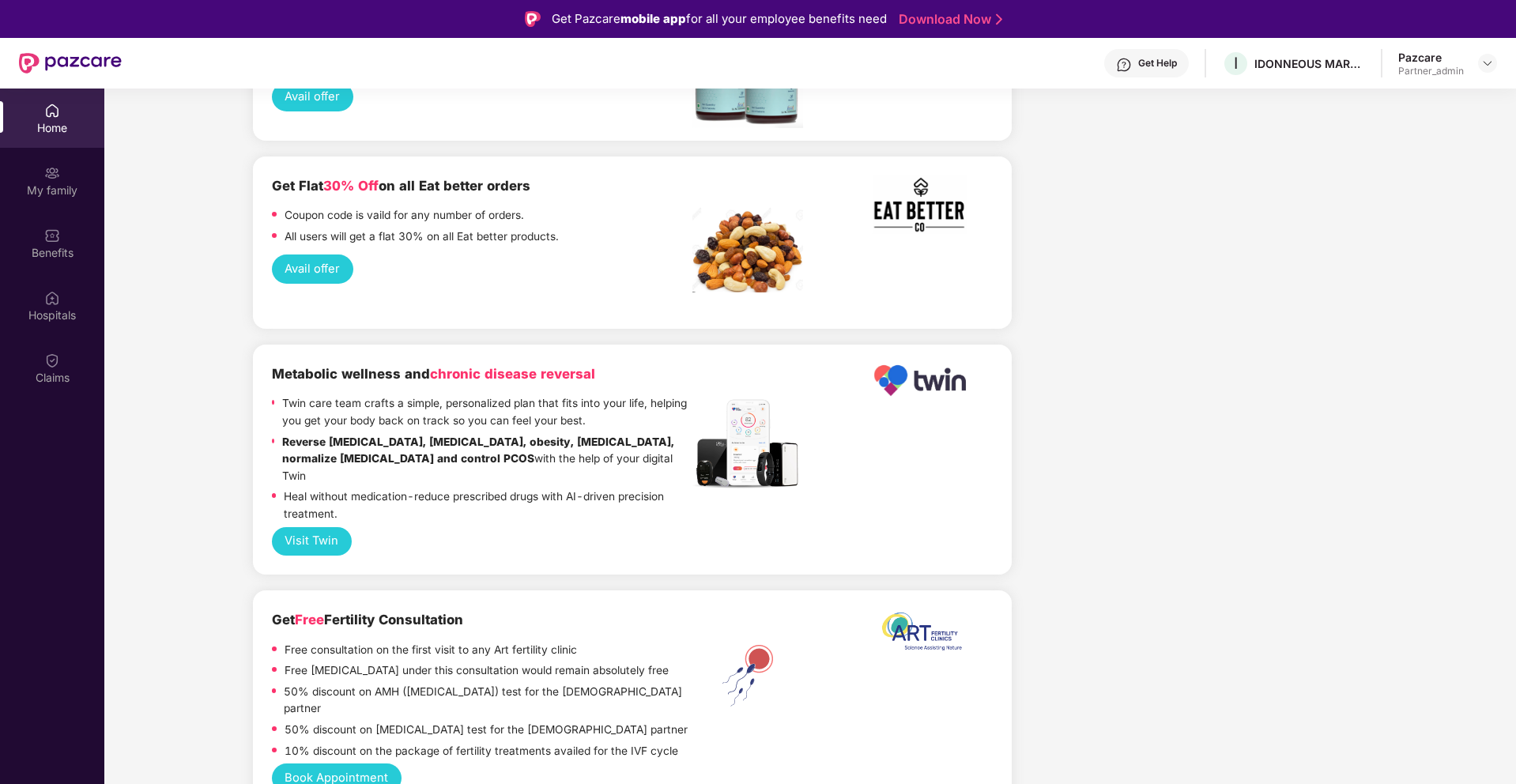
scroll to position [2882, 0]
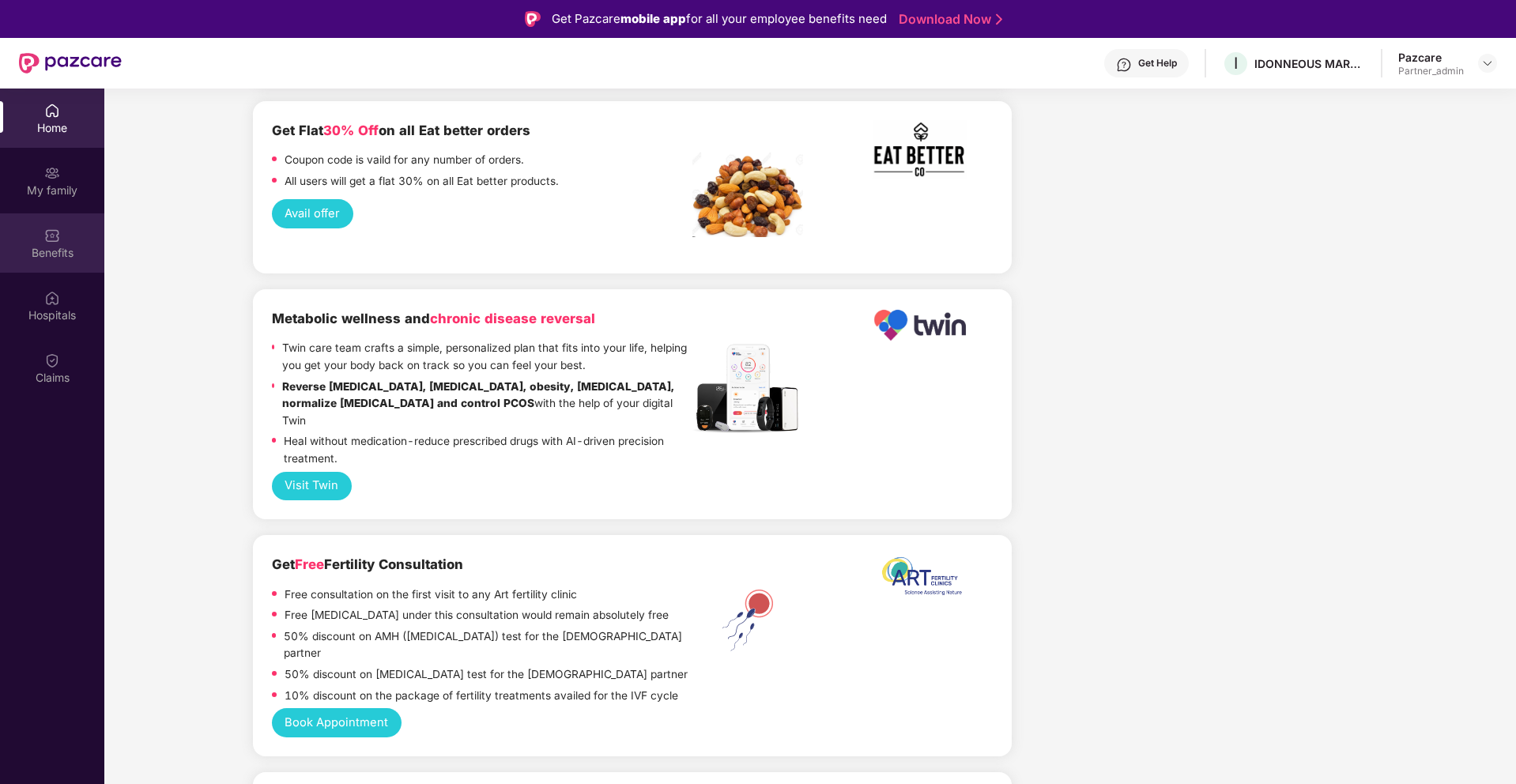
click at [46, 238] on img at bounding box center [52, 235] width 16 height 16
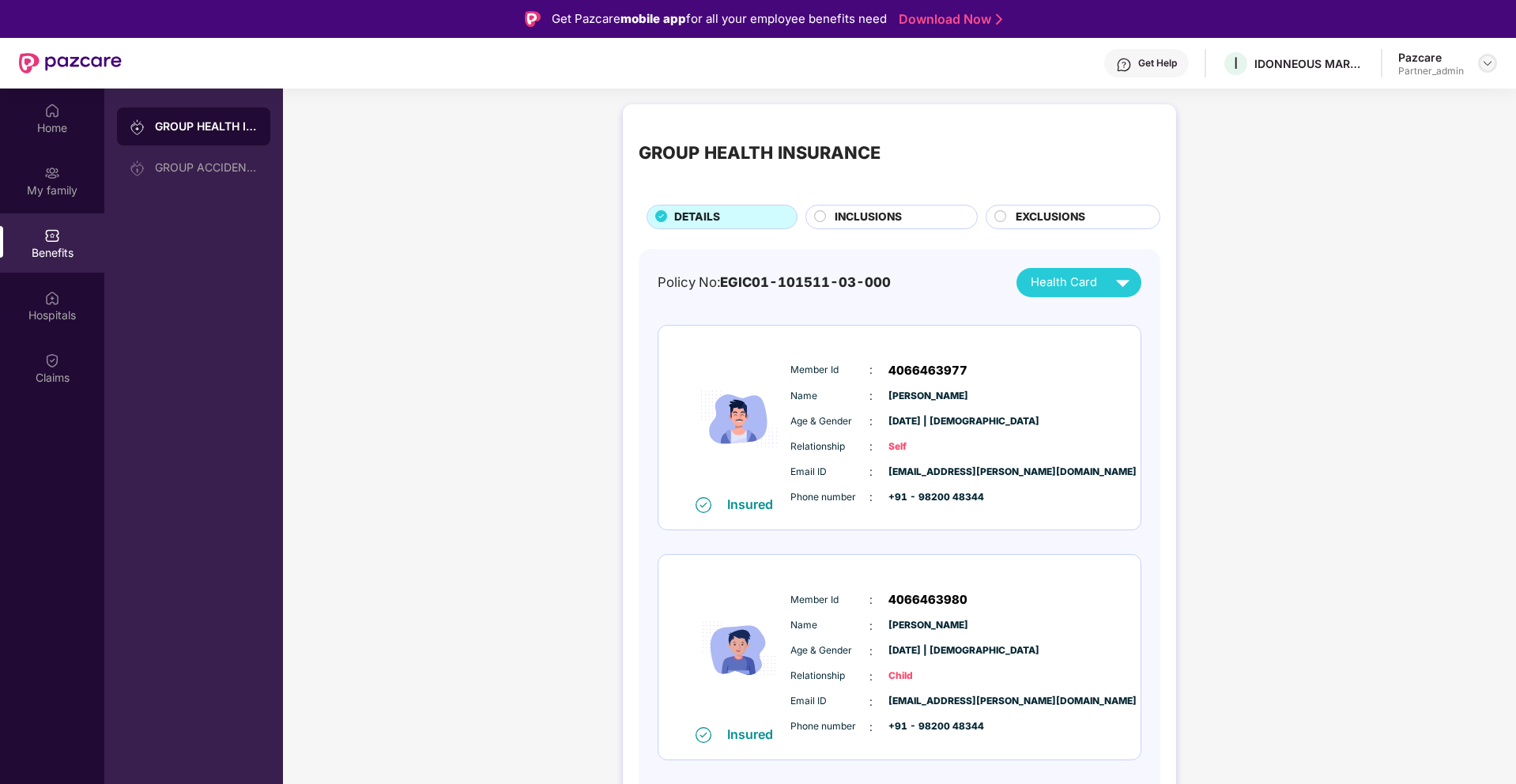
click at [1488, 63] on img at bounding box center [1487, 63] width 13 height 13
click at [1391, 99] on div "Switch to partner view" at bounding box center [1413, 101] width 205 height 31
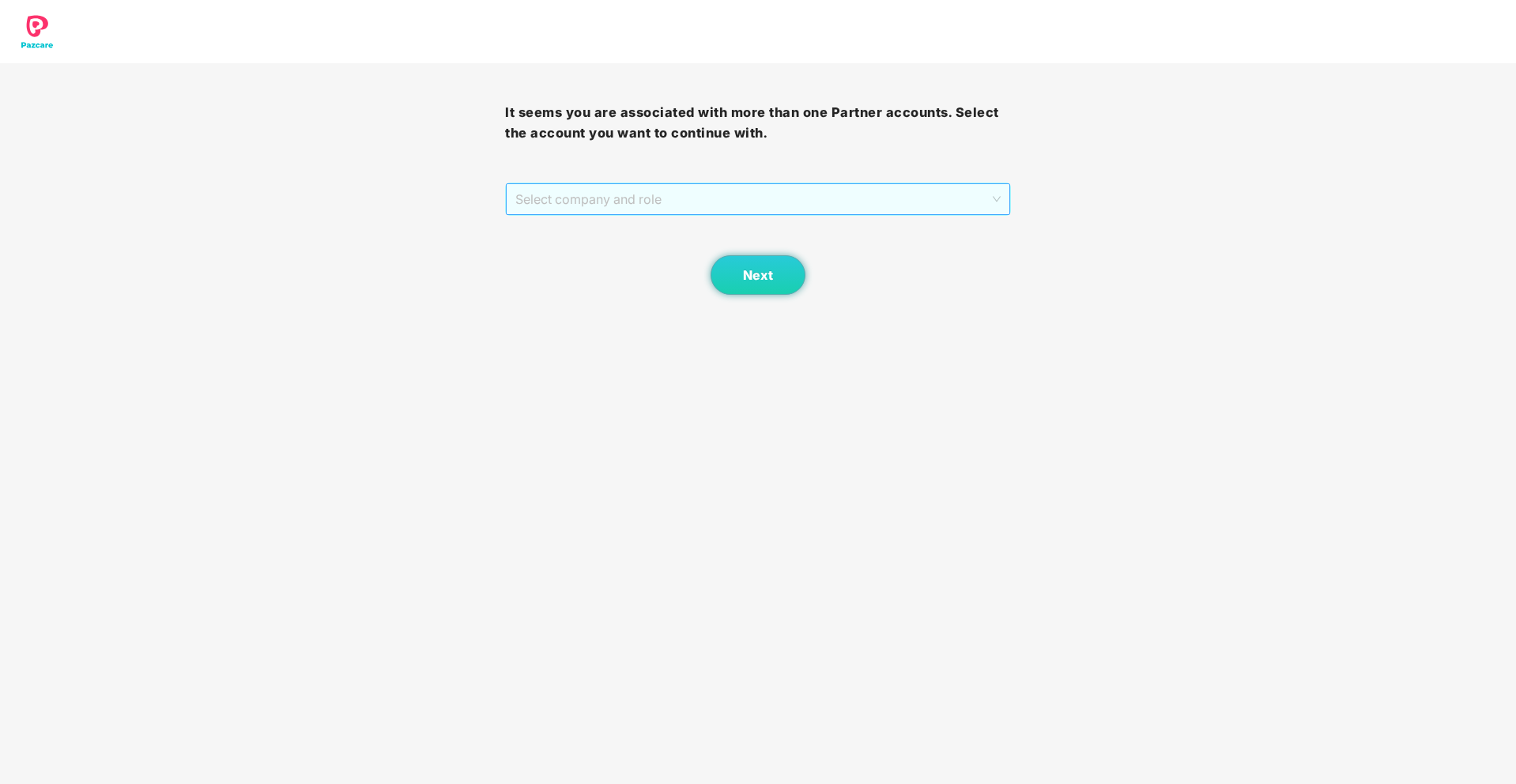
click at [646, 204] on span "Select company and role" at bounding box center [758, 199] width 484 height 30
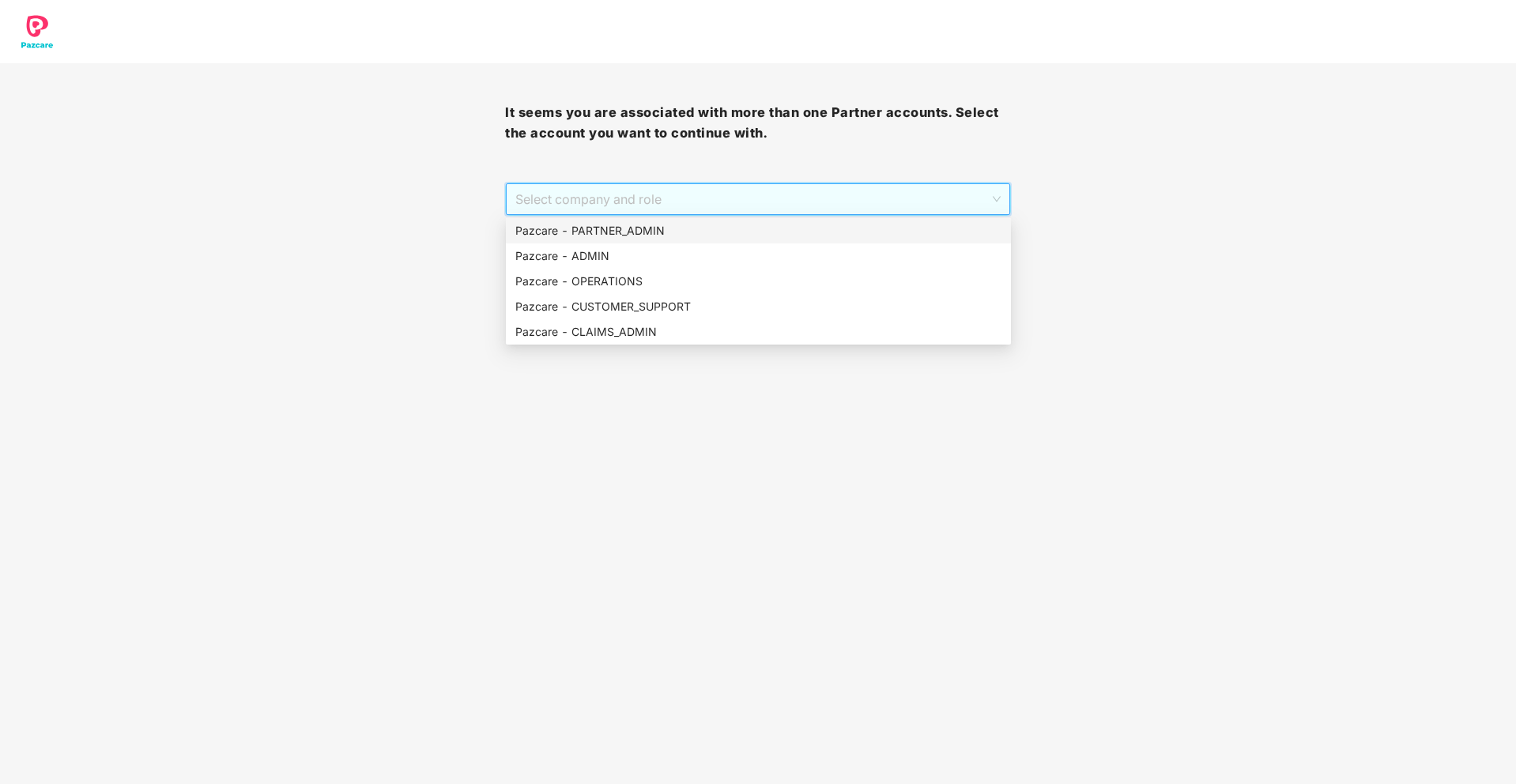
click at [591, 230] on div "Pazcare - PARTNER_ADMIN" at bounding box center [758, 230] width 486 height 17
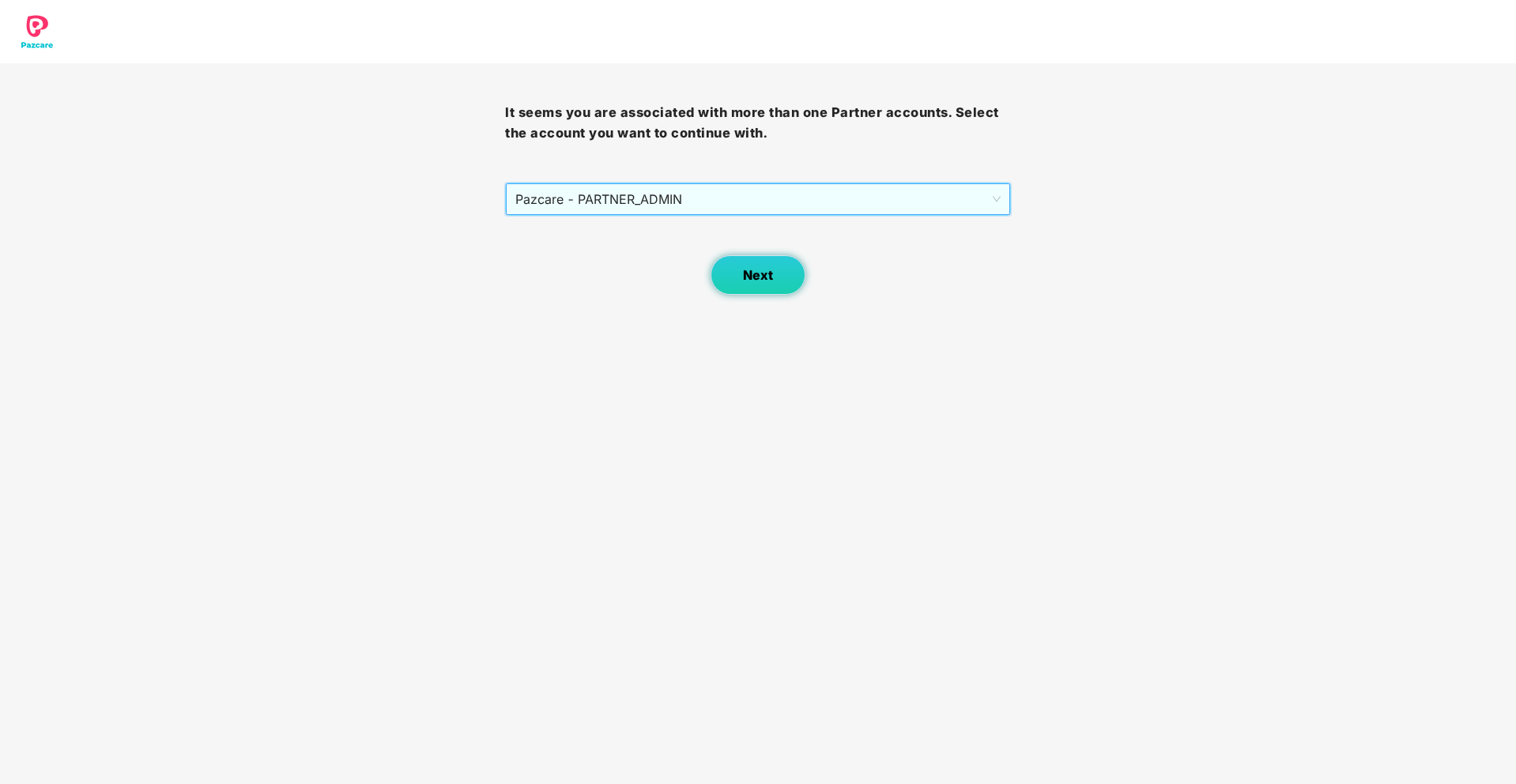
click at [756, 274] on span "Next" at bounding box center [758, 275] width 30 height 15
